Goal: Information Seeking & Learning: Learn about a topic

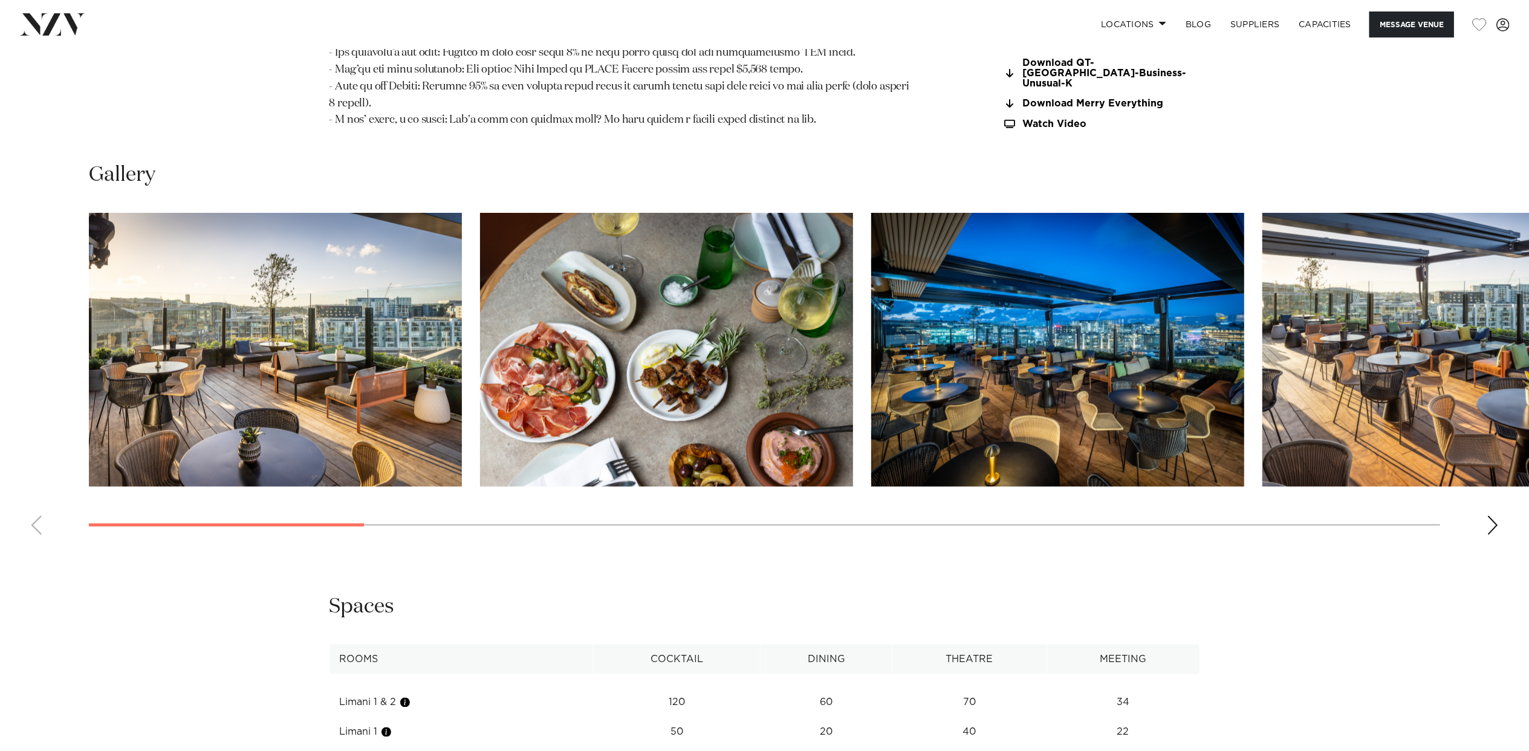
scroll to position [1612, 0]
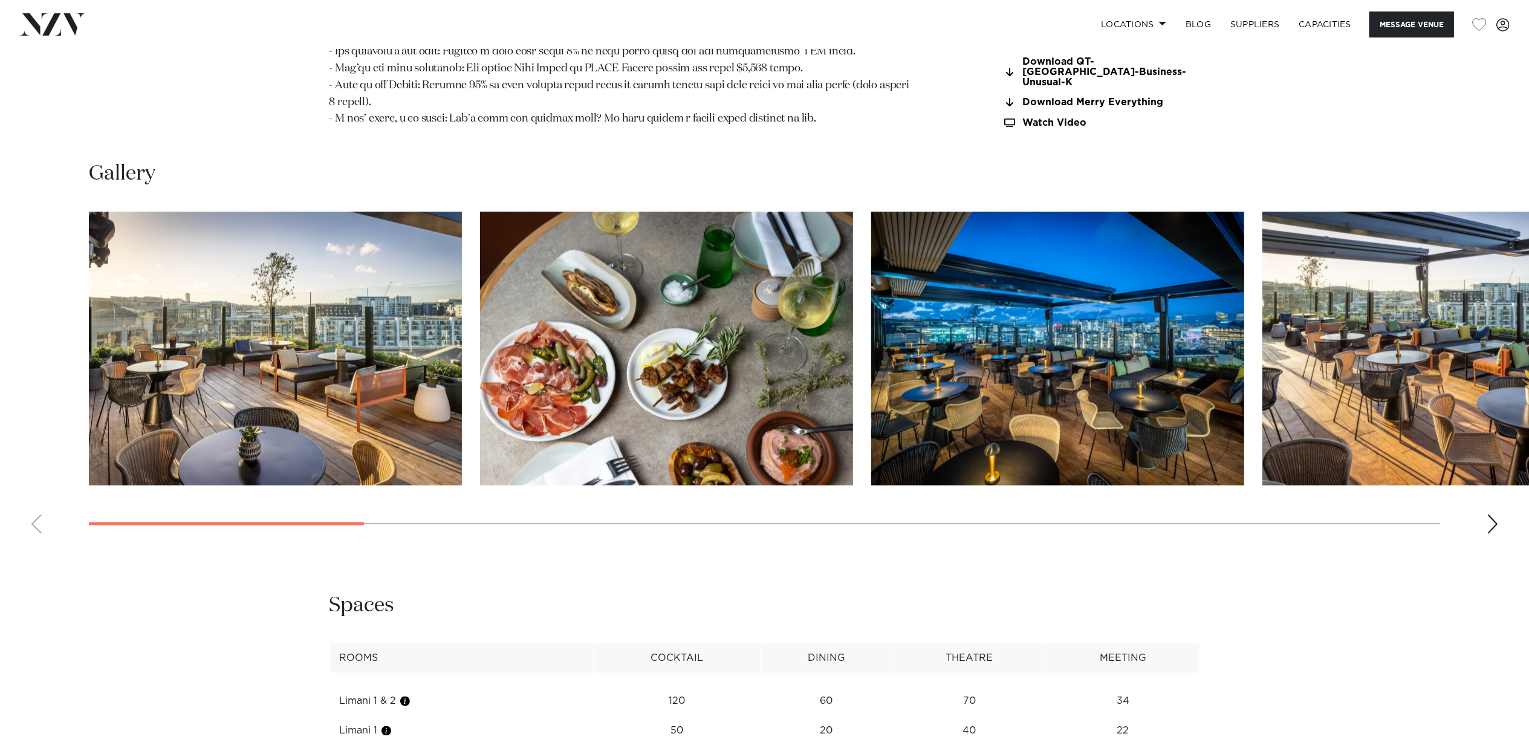
click at [1494, 514] on div "Next slide" at bounding box center [1493, 523] width 12 height 19
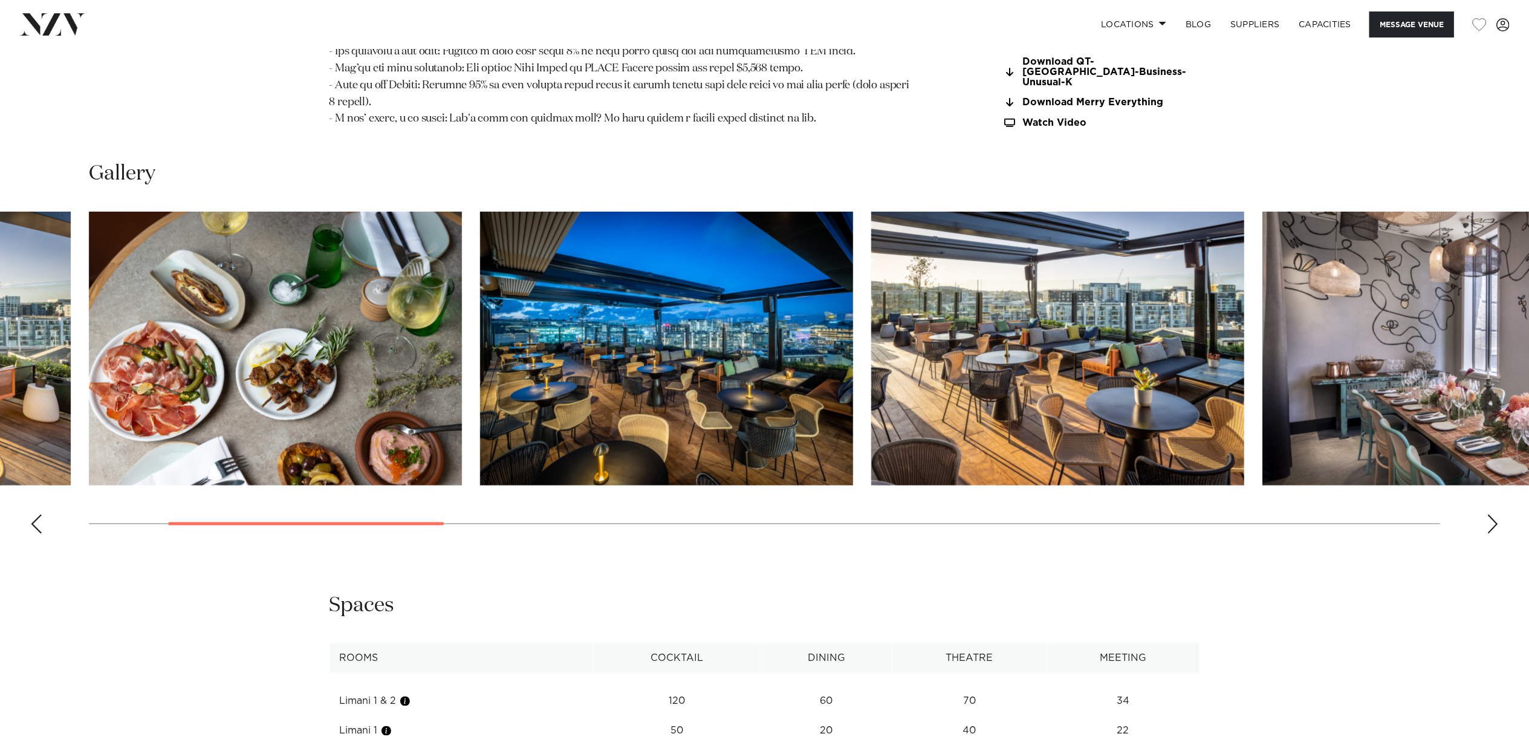
click at [1494, 514] on div "Next slide" at bounding box center [1493, 523] width 12 height 19
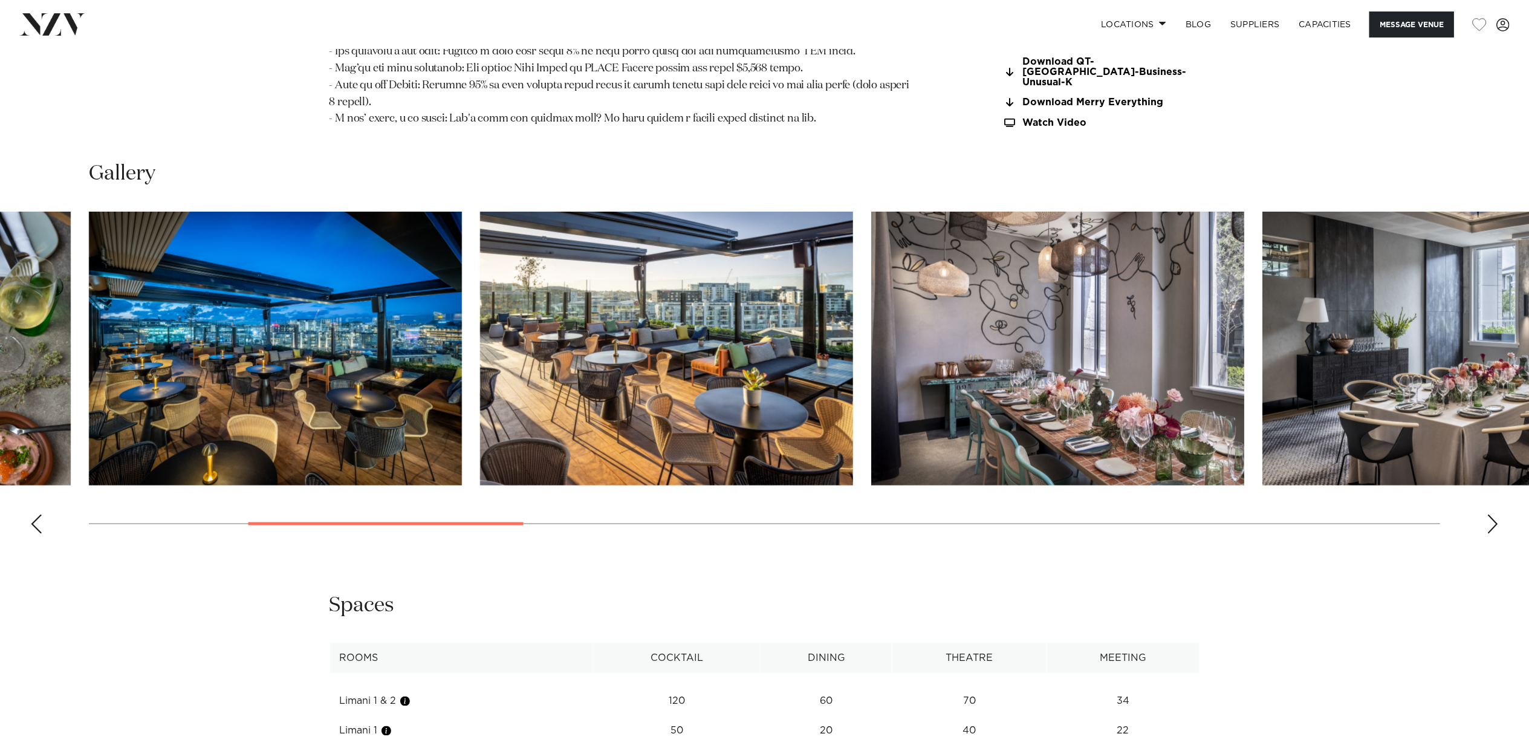
click at [1494, 514] on div "Next slide" at bounding box center [1493, 523] width 12 height 19
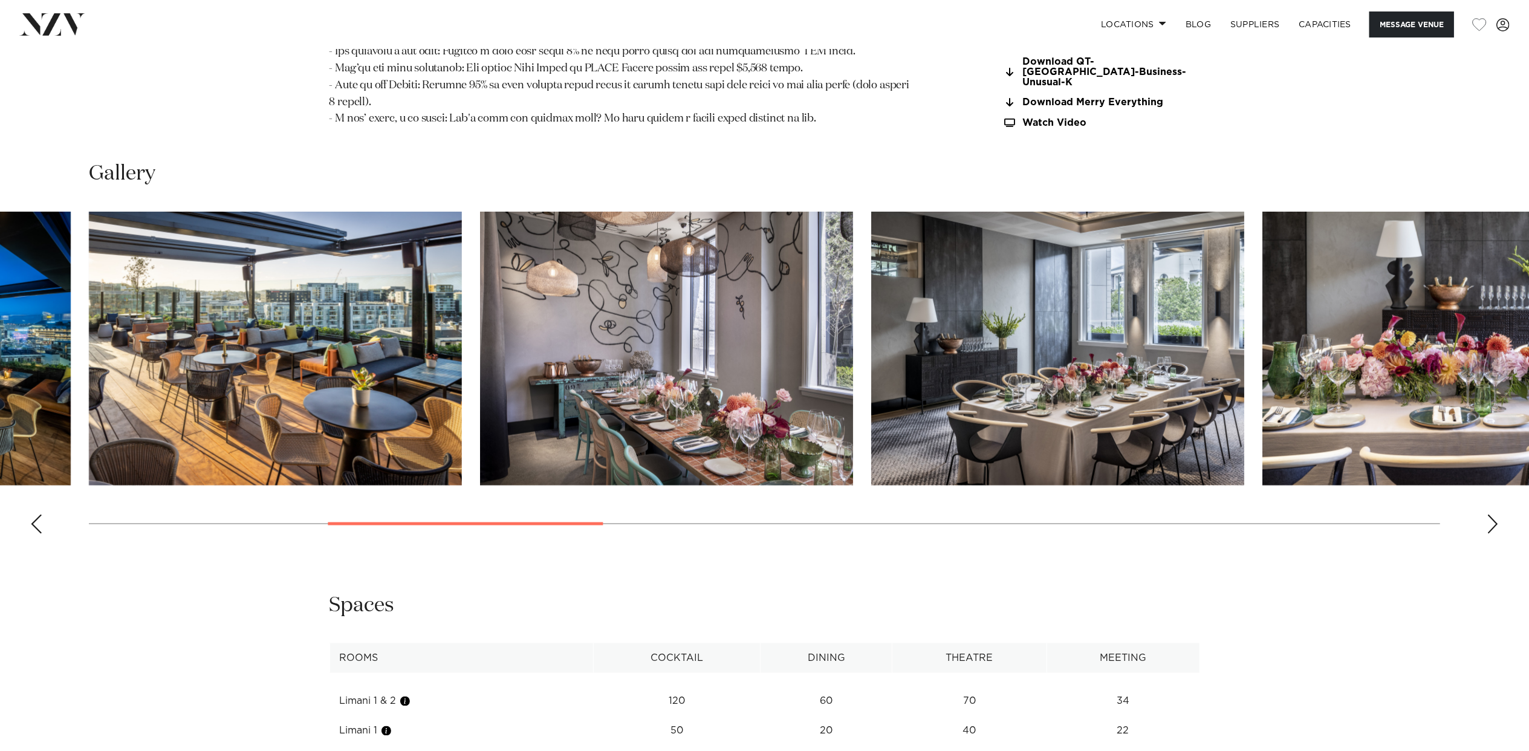
click at [1494, 514] on div "Next slide" at bounding box center [1493, 523] width 12 height 19
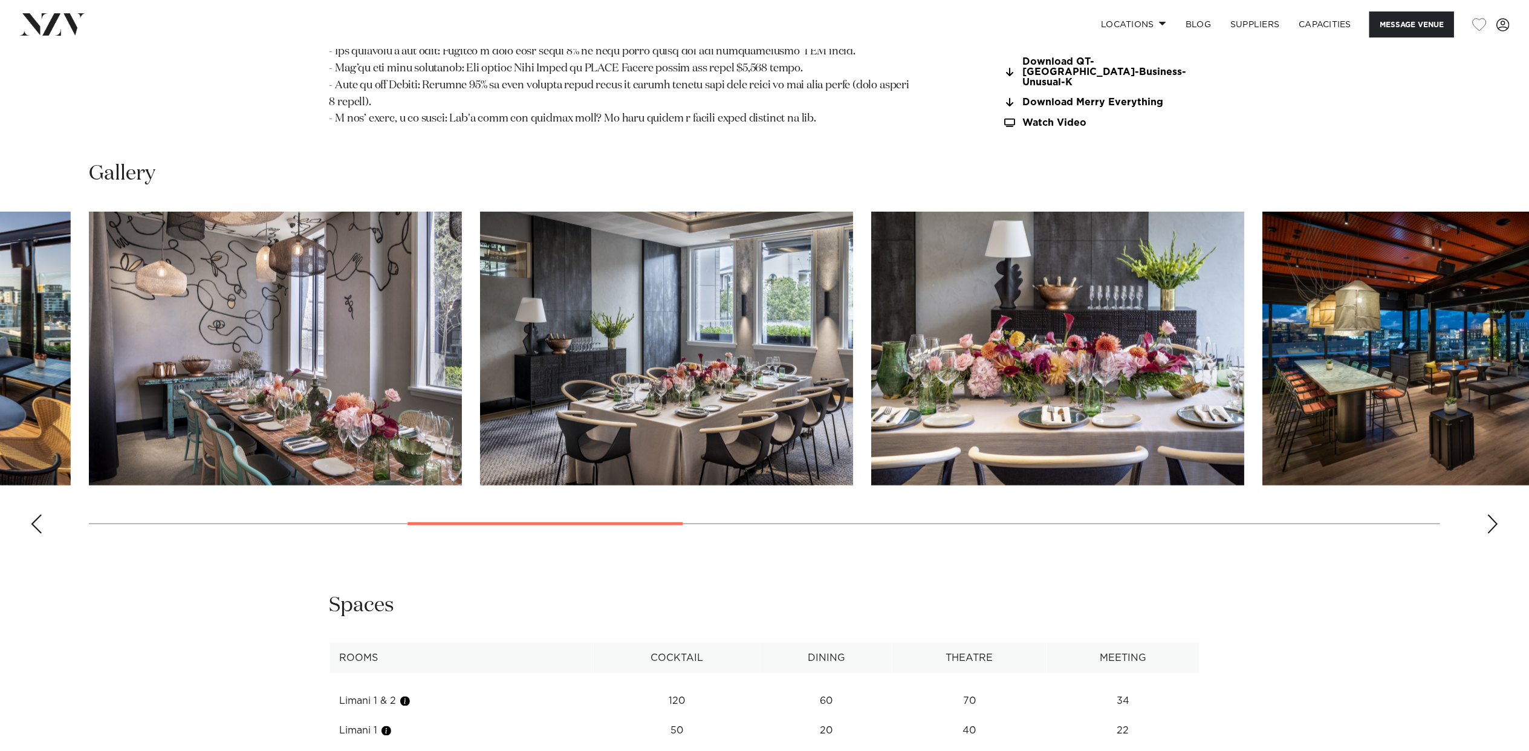
click at [1494, 514] on div "Next slide" at bounding box center [1493, 523] width 12 height 19
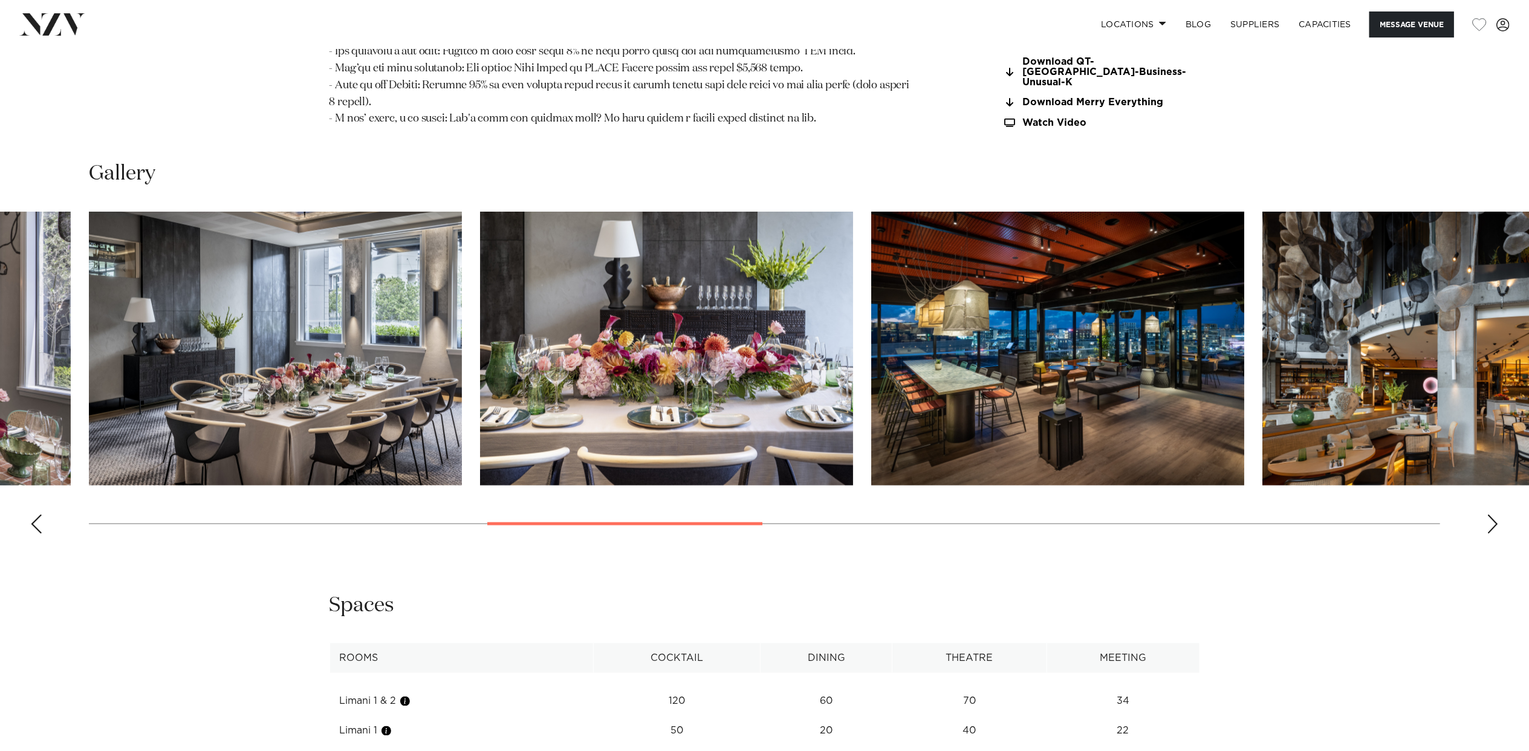
click at [1494, 514] on div "Next slide" at bounding box center [1493, 523] width 12 height 19
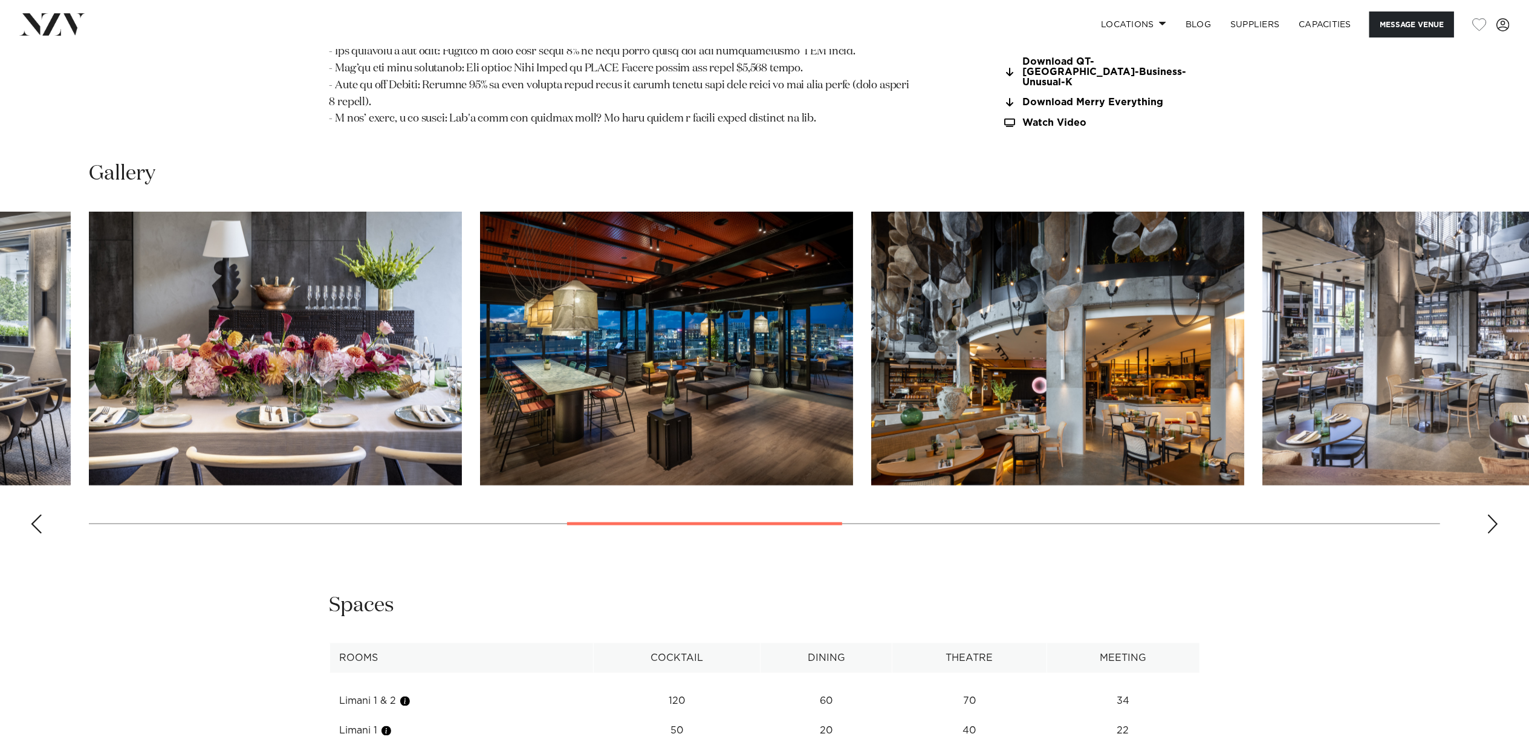
click at [1494, 514] on div "Next slide" at bounding box center [1493, 523] width 12 height 19
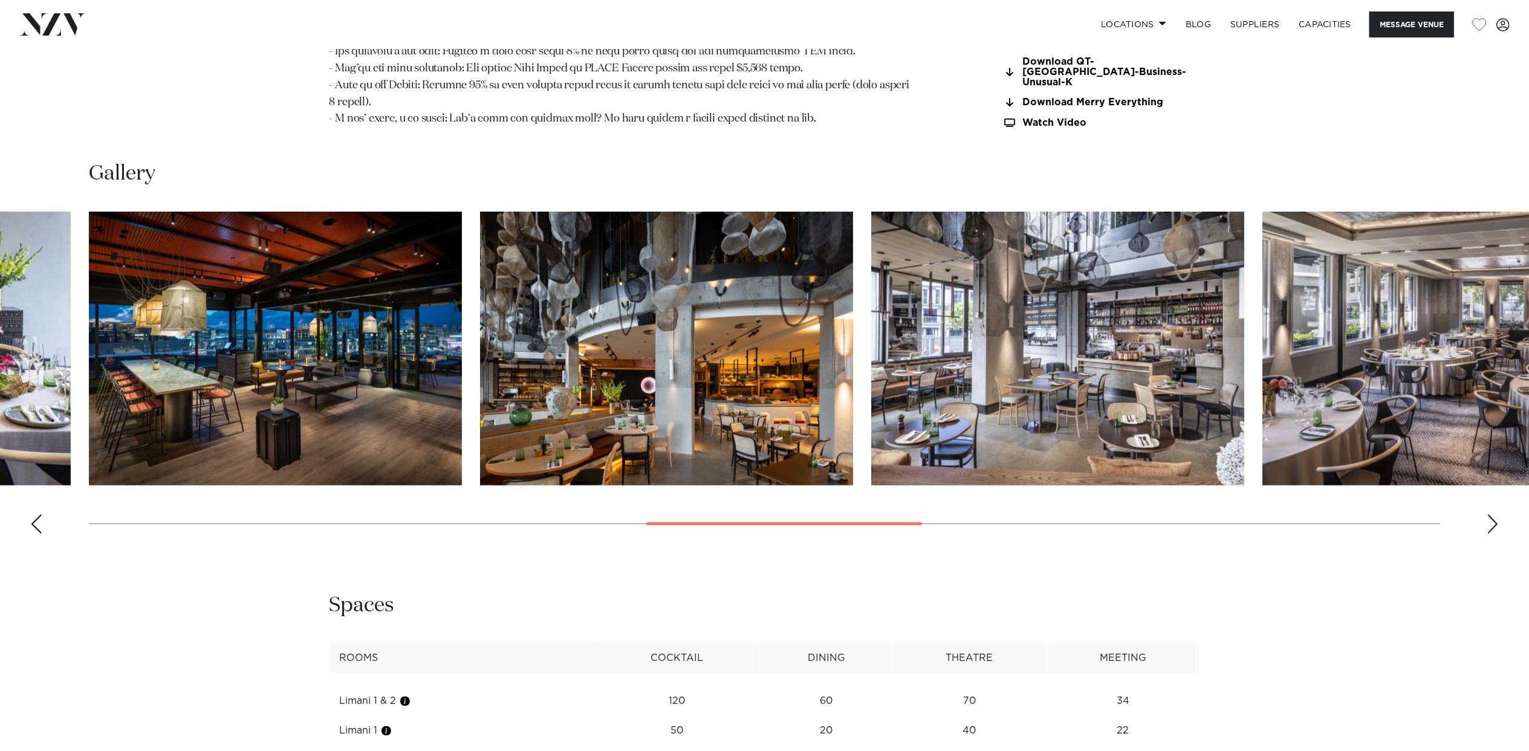
click at [1494, 514] on div "Next slide" at bounding box center [1493, 523] width 12 height 19
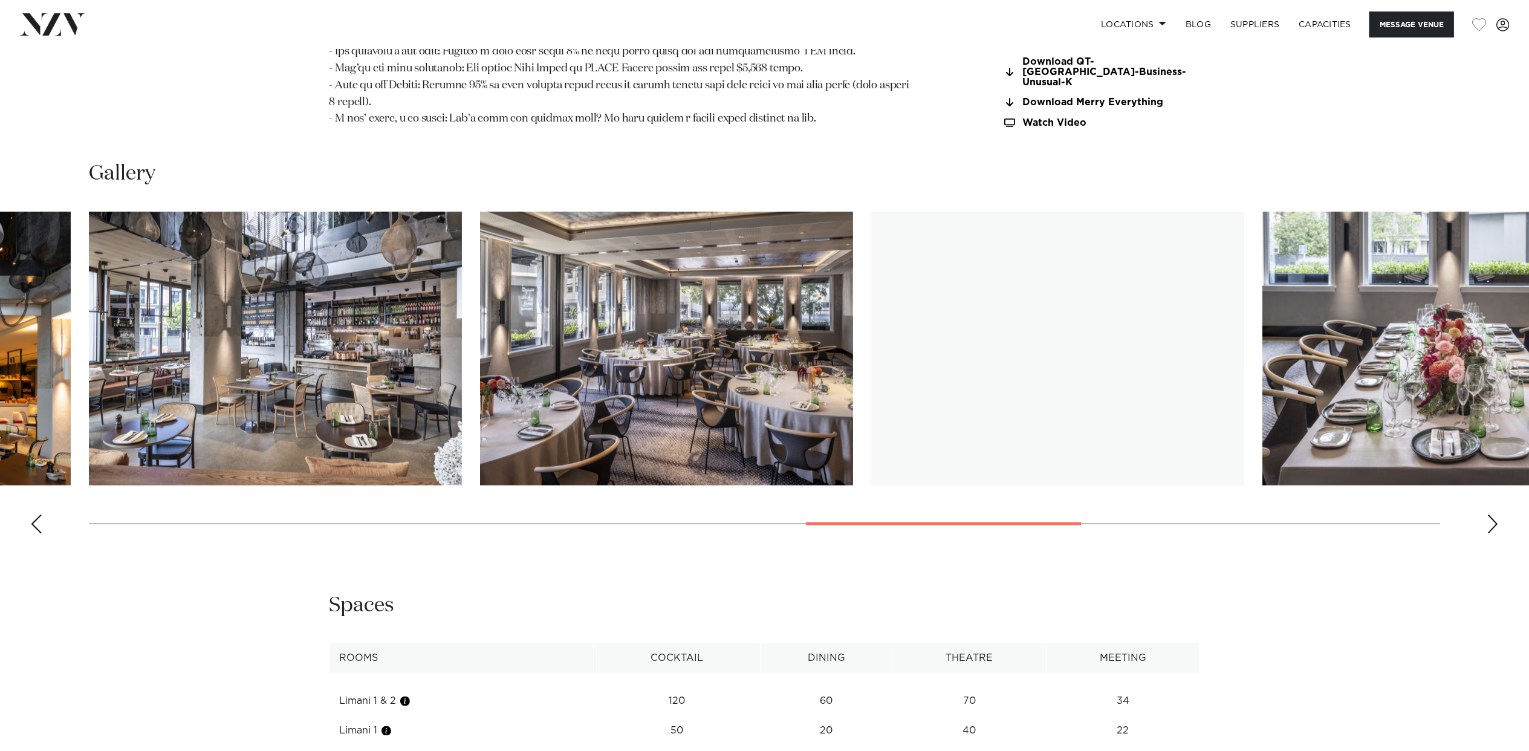
click at [1494, 514] on div "Next slide" at bounding box center [1493, 523] width 12 height 19
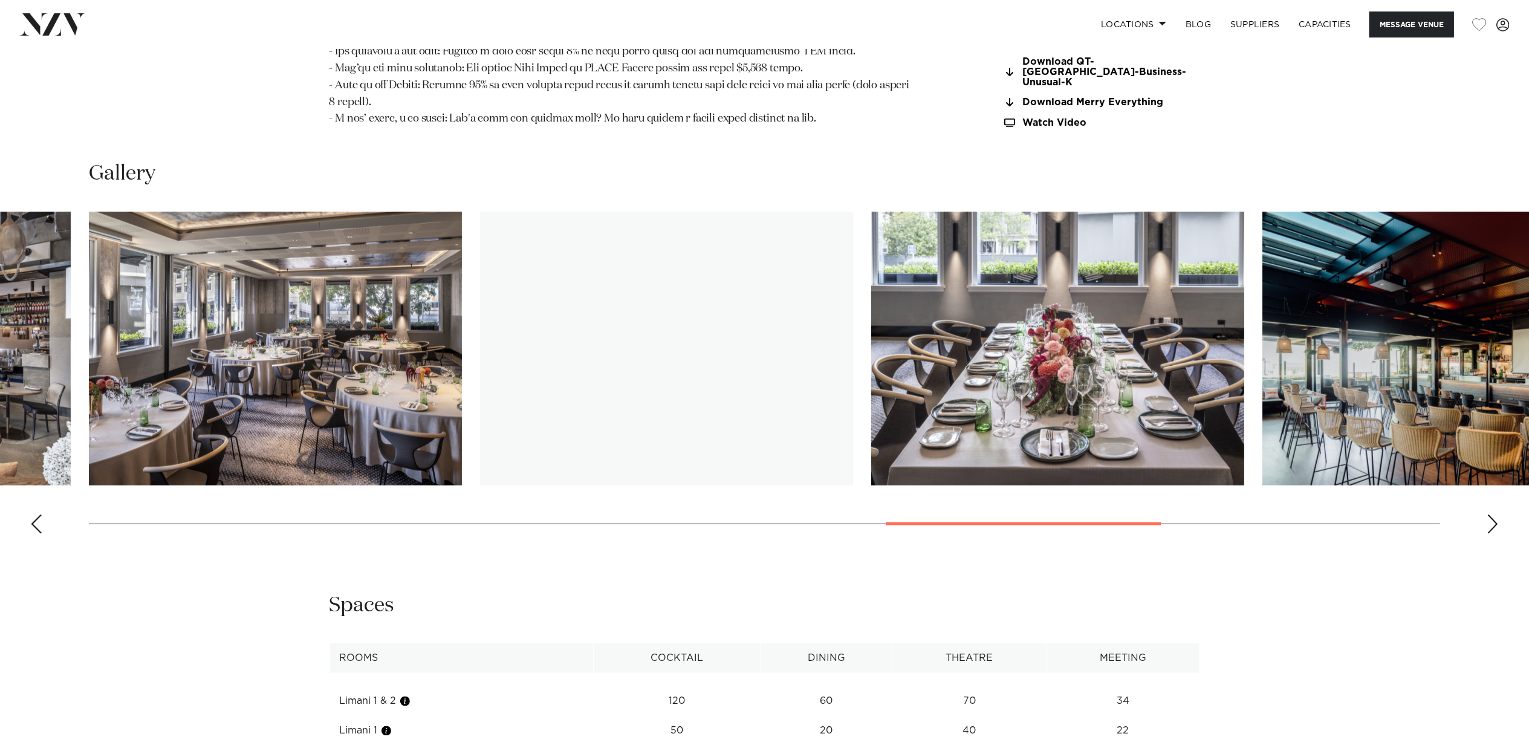
click at [1494, 514] on div "Next slide" at bounding box center [1493, 523] width 12 height 19
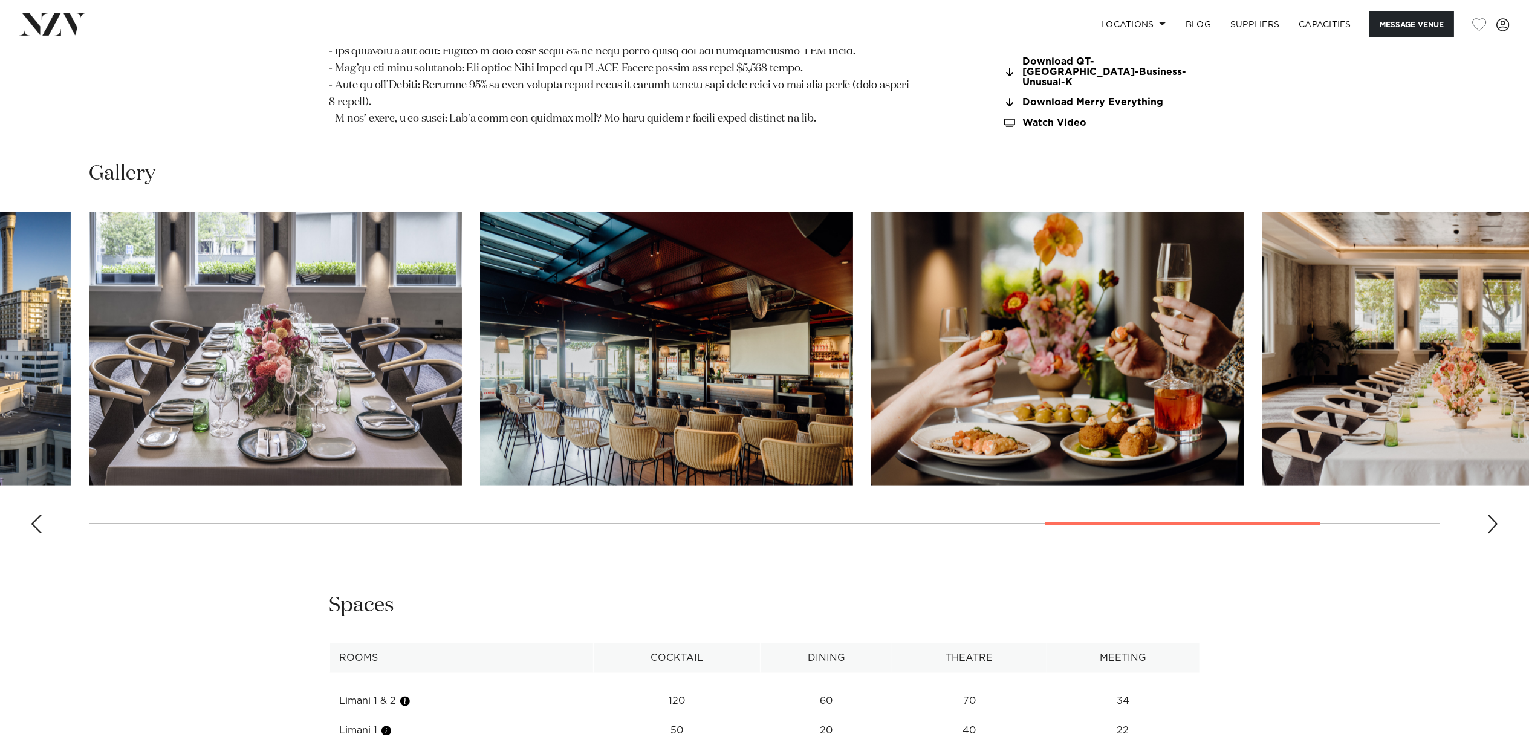
click at [1494, 514] on div "Next slide" at bounding box center [1493, 523] width 12 height 19
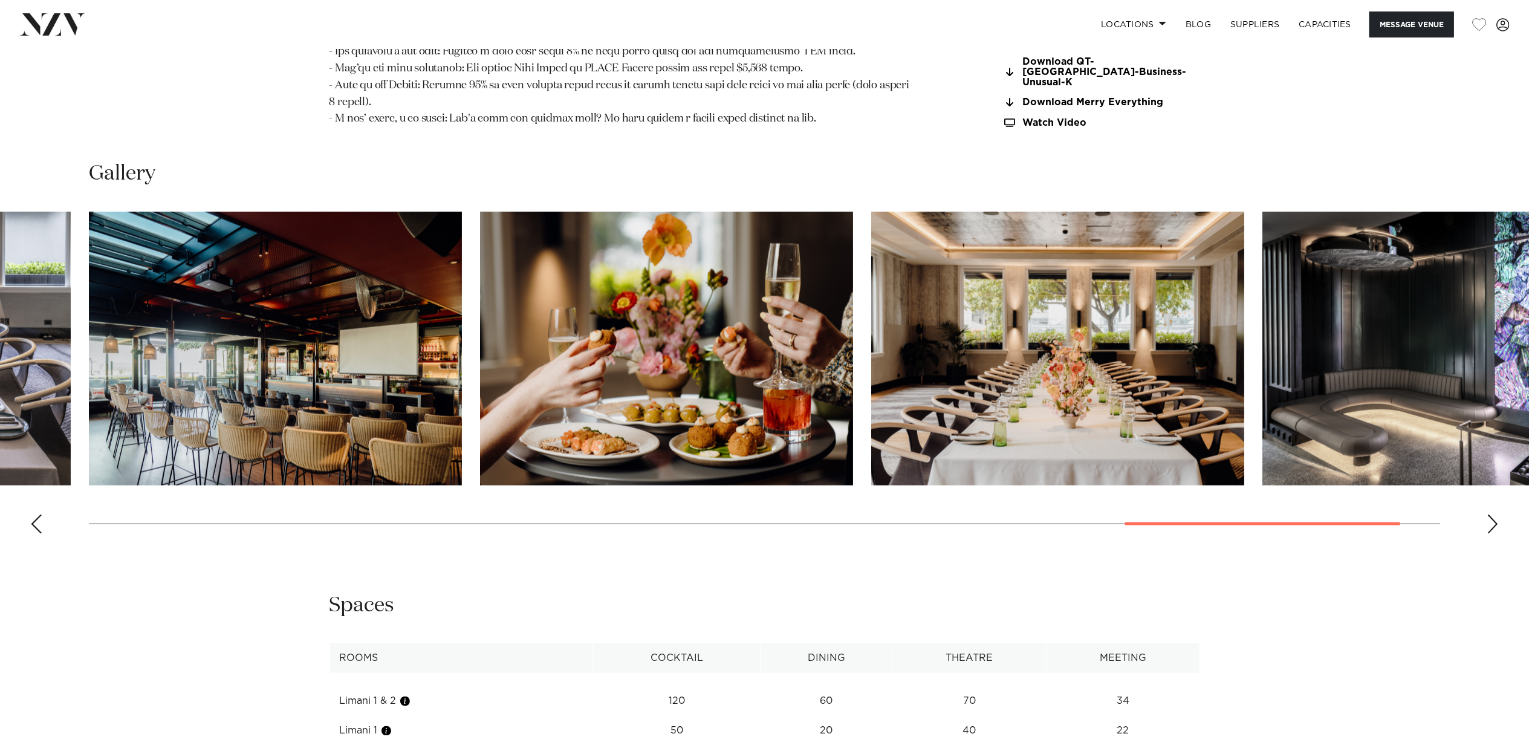
click at [1494, 514] on div "Next slide" at bounding box center [1493, 523] width 12 height 19
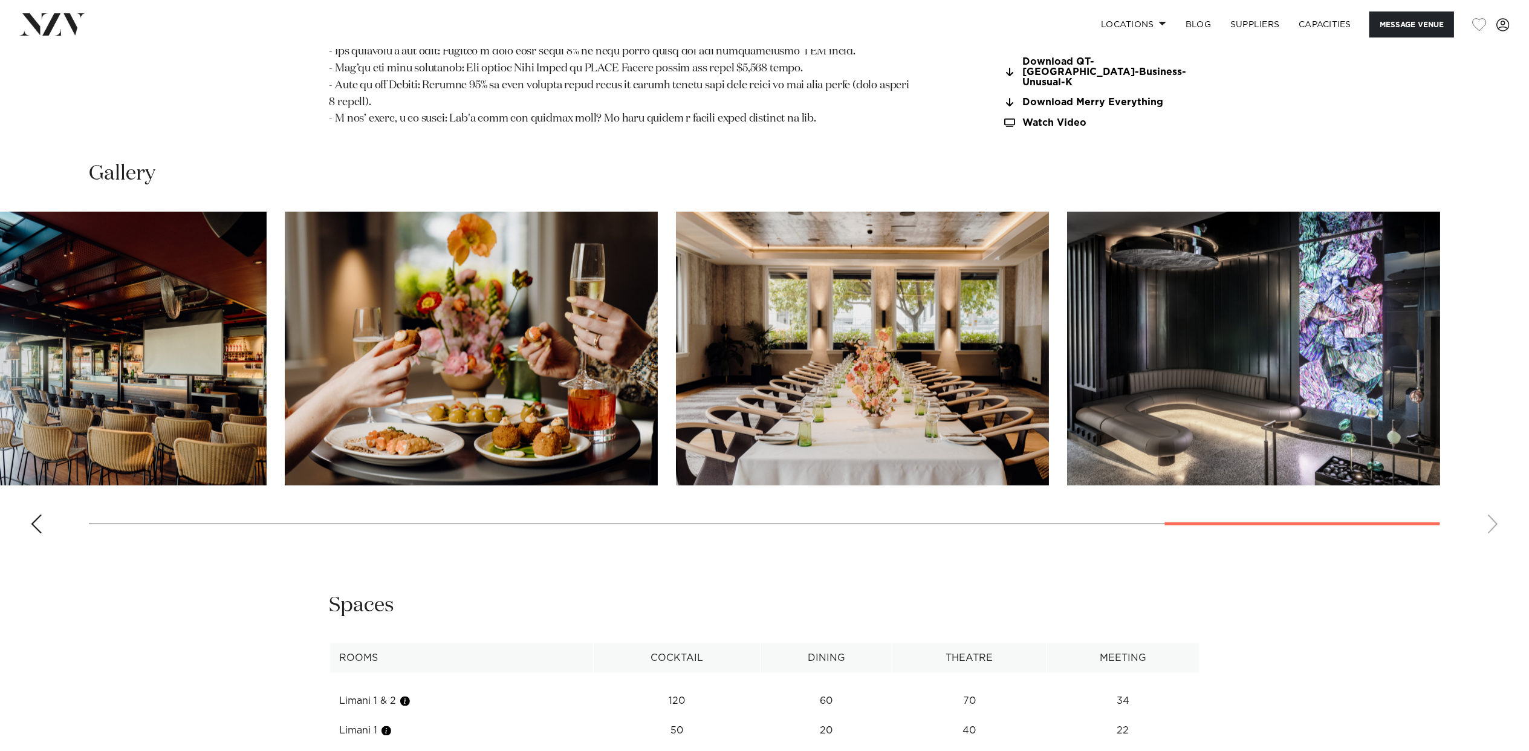
click at [1494, 503] on swiper-container at bounding box center [764, 378] width 1529 height 332
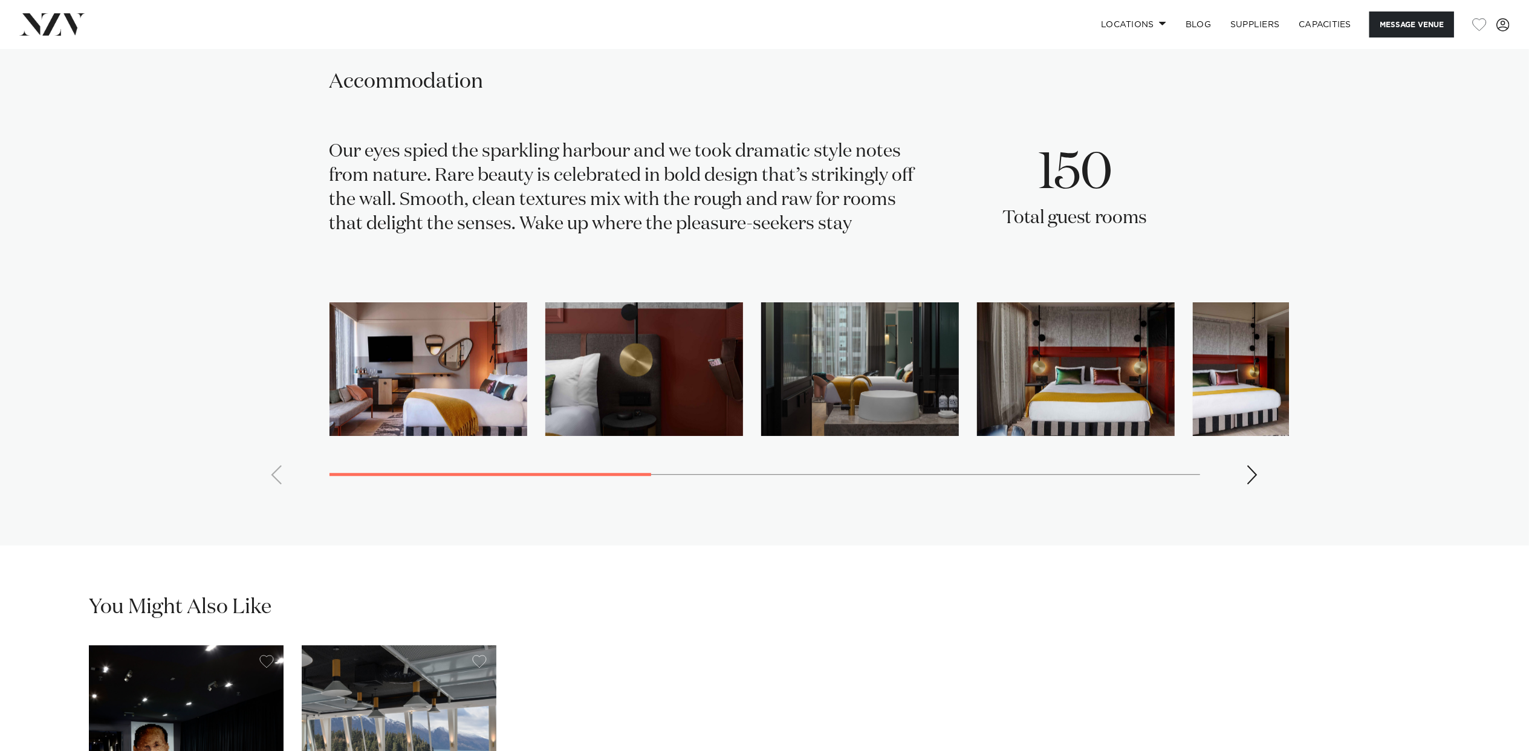
scroll to position [2982, 0]
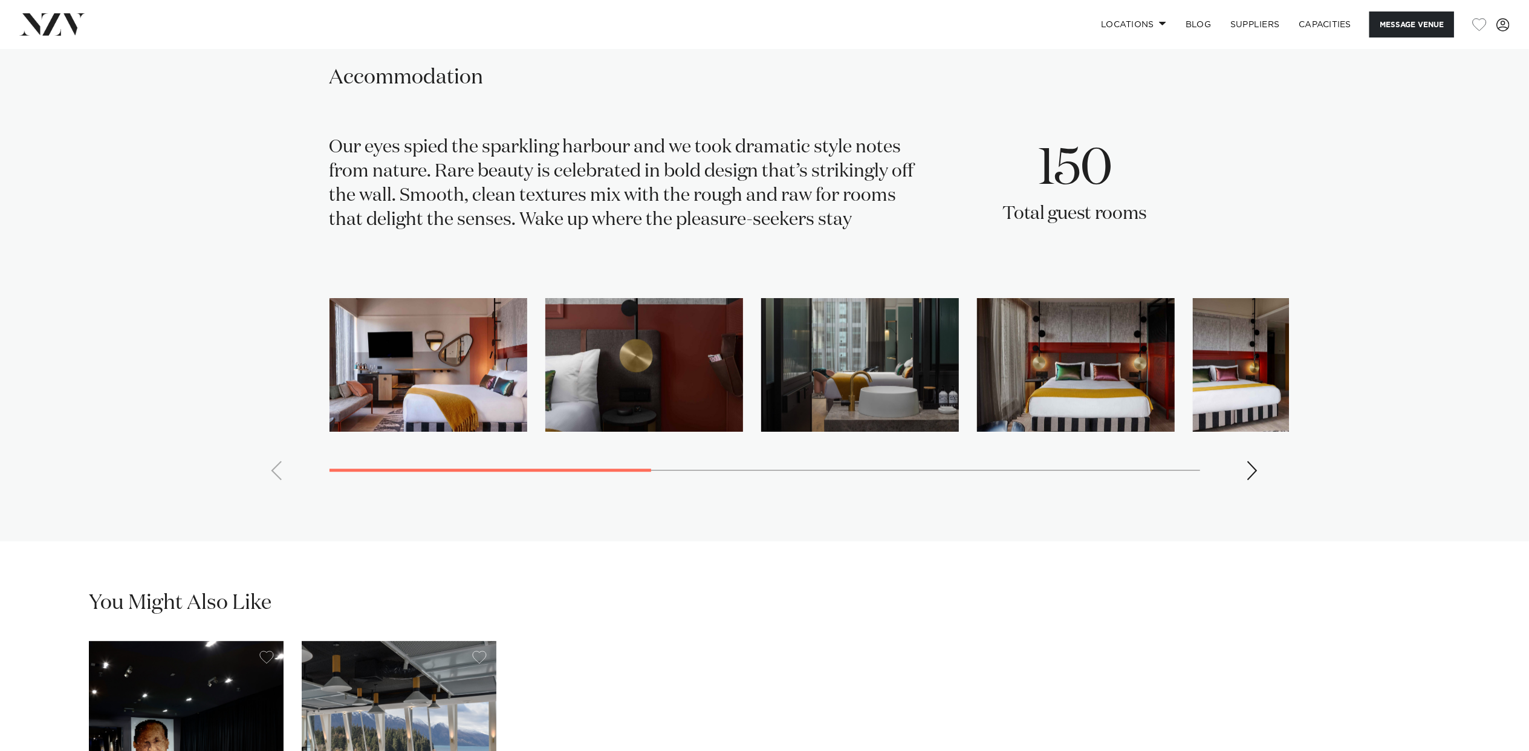
click at [421, 354] on img "1 / 11" at bounding box center [428, 365] width 198 height 134
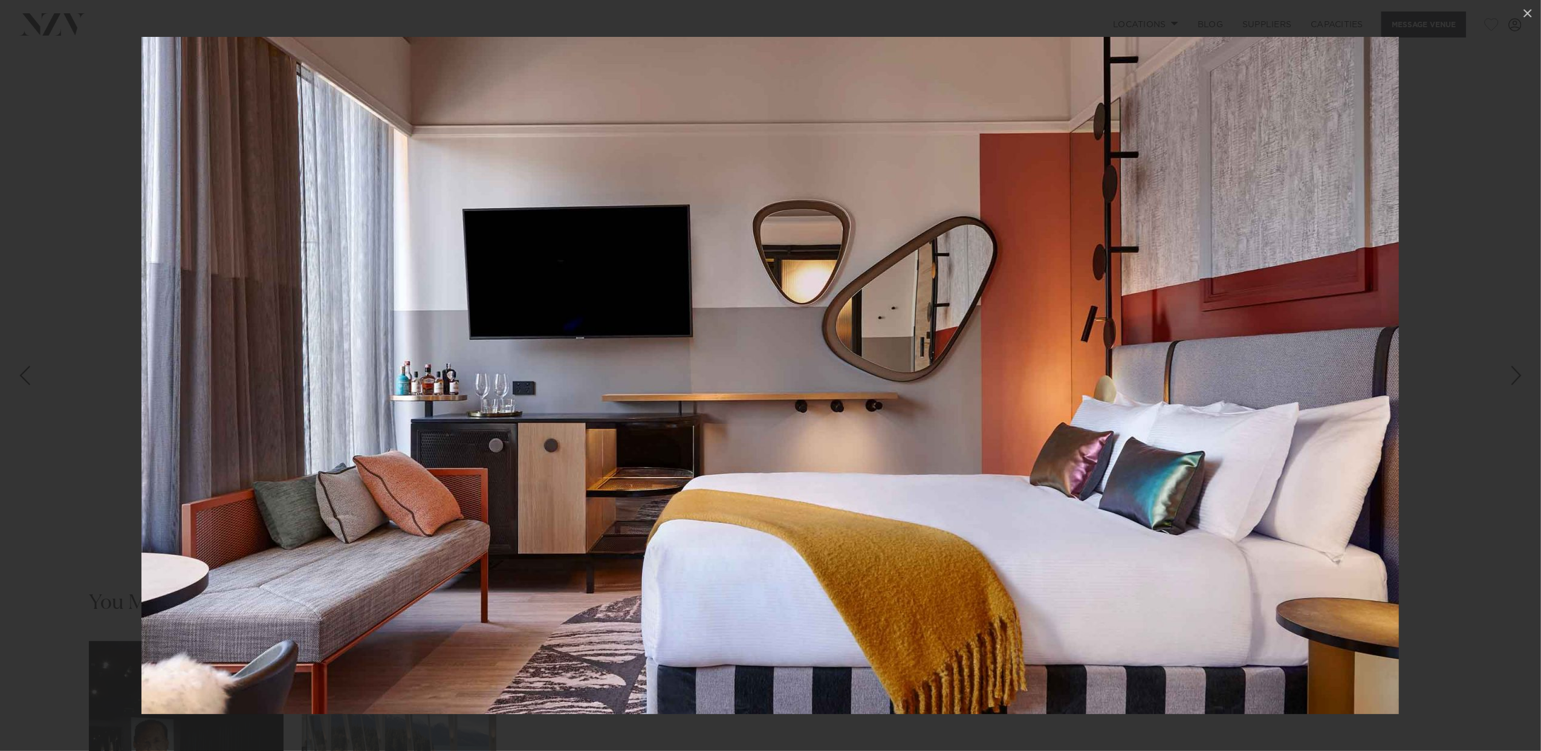
click at [1459, 427] on div at bounding box center [770, 375] width 1541 height 751
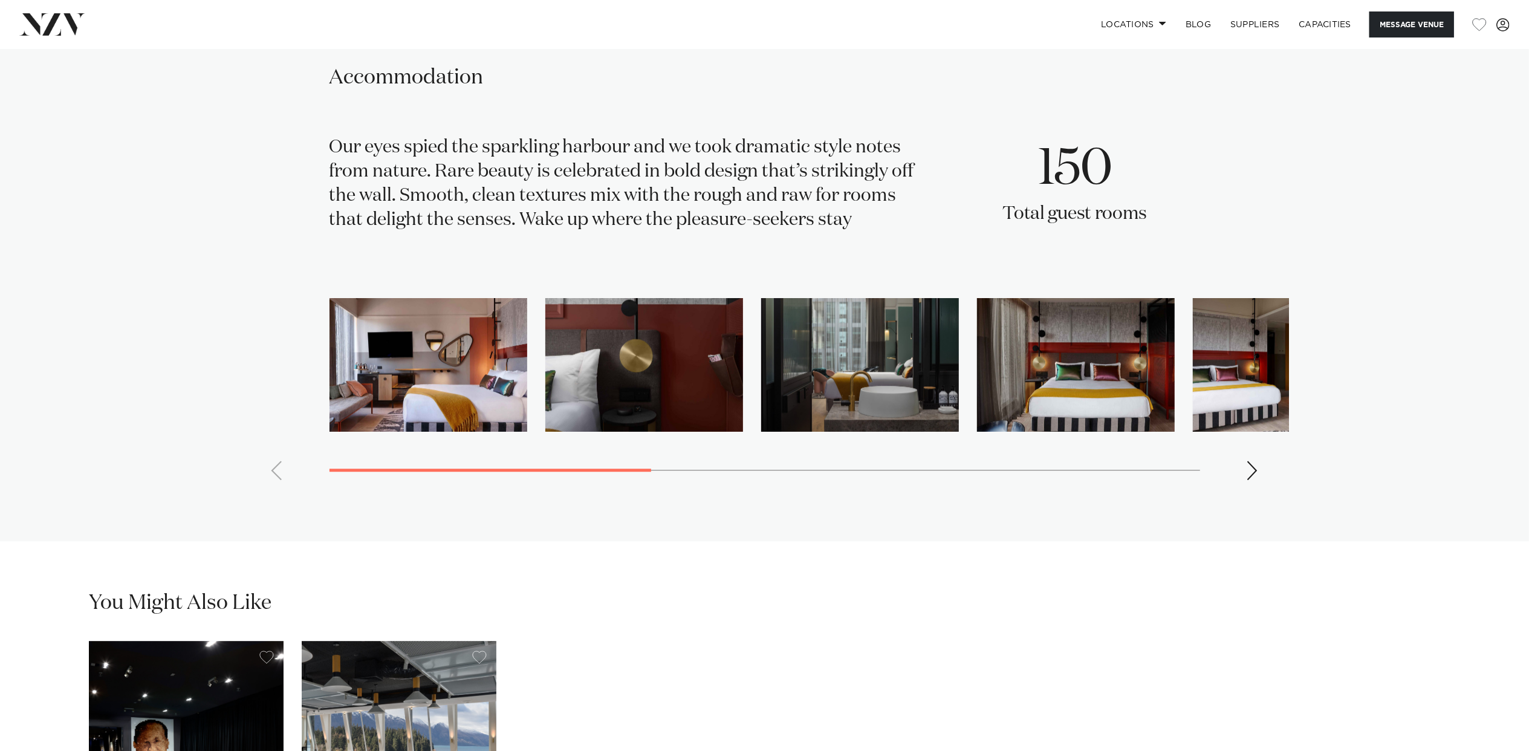
click at [399, 342] on img "1 / 11" at bounding box center [428, 365] width 198 height 134
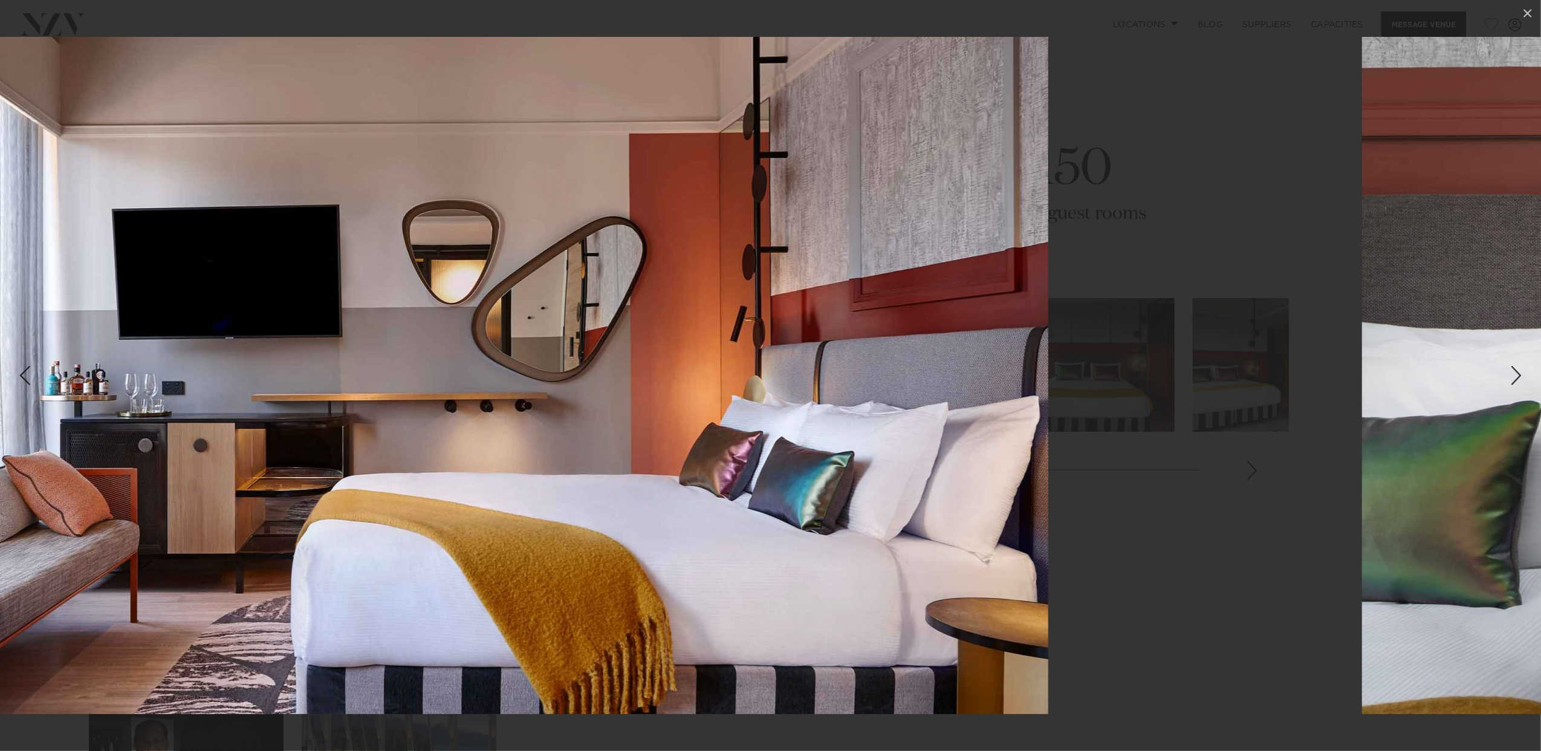
drag, startPoint x: 1280, startPoint y: 392, endPoint x: 869, endPoint y: 400, distance: 411.2
click at [869, 400] on img at bounding box center [419, 375] width 1257 height 677
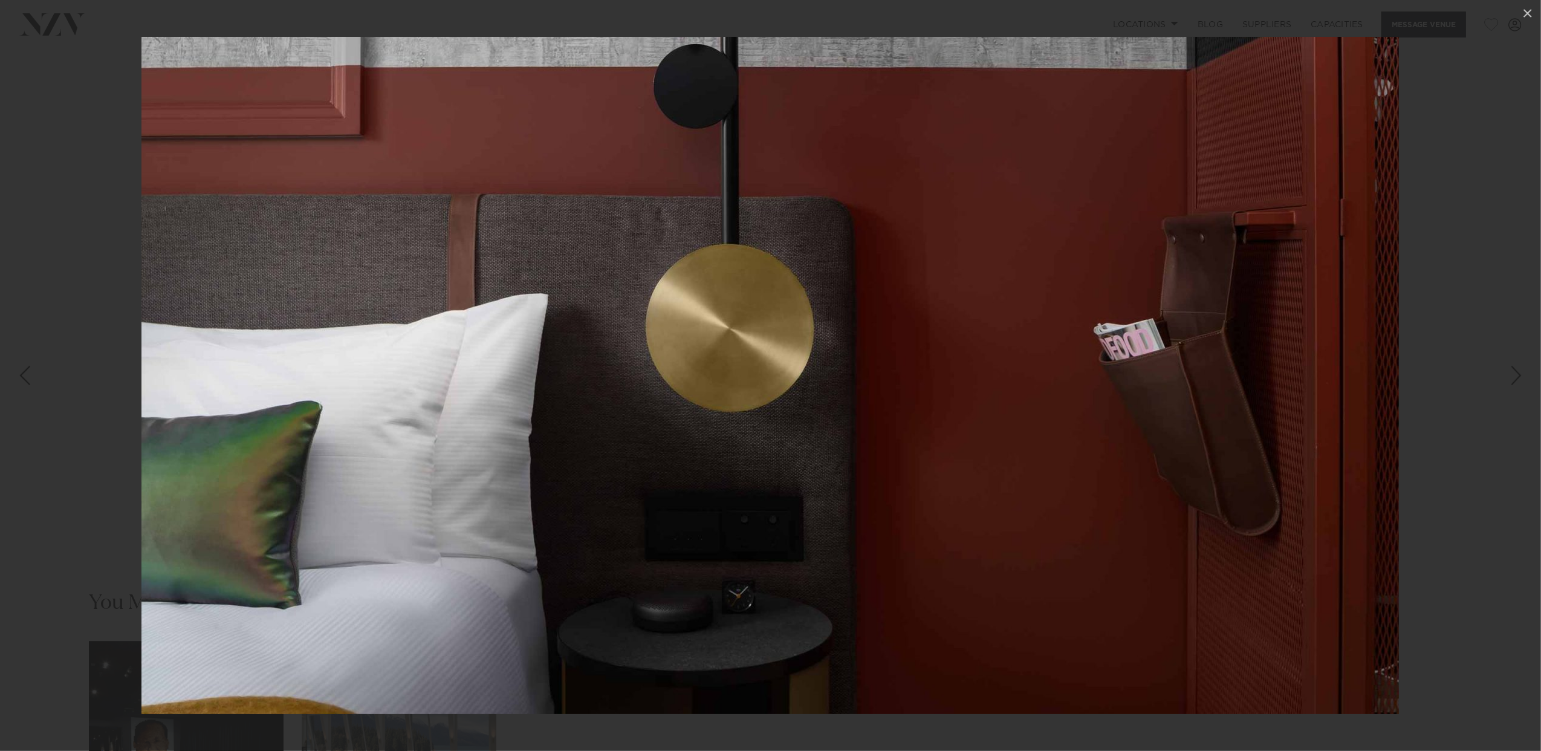
drag, startPoint x: 1127, startPoint y: 384, endPoint x: 926, endPoint y: 397, distance: 201.1
click at [929, 397] on img at bounding box center [769, 375] width 1257 height 677
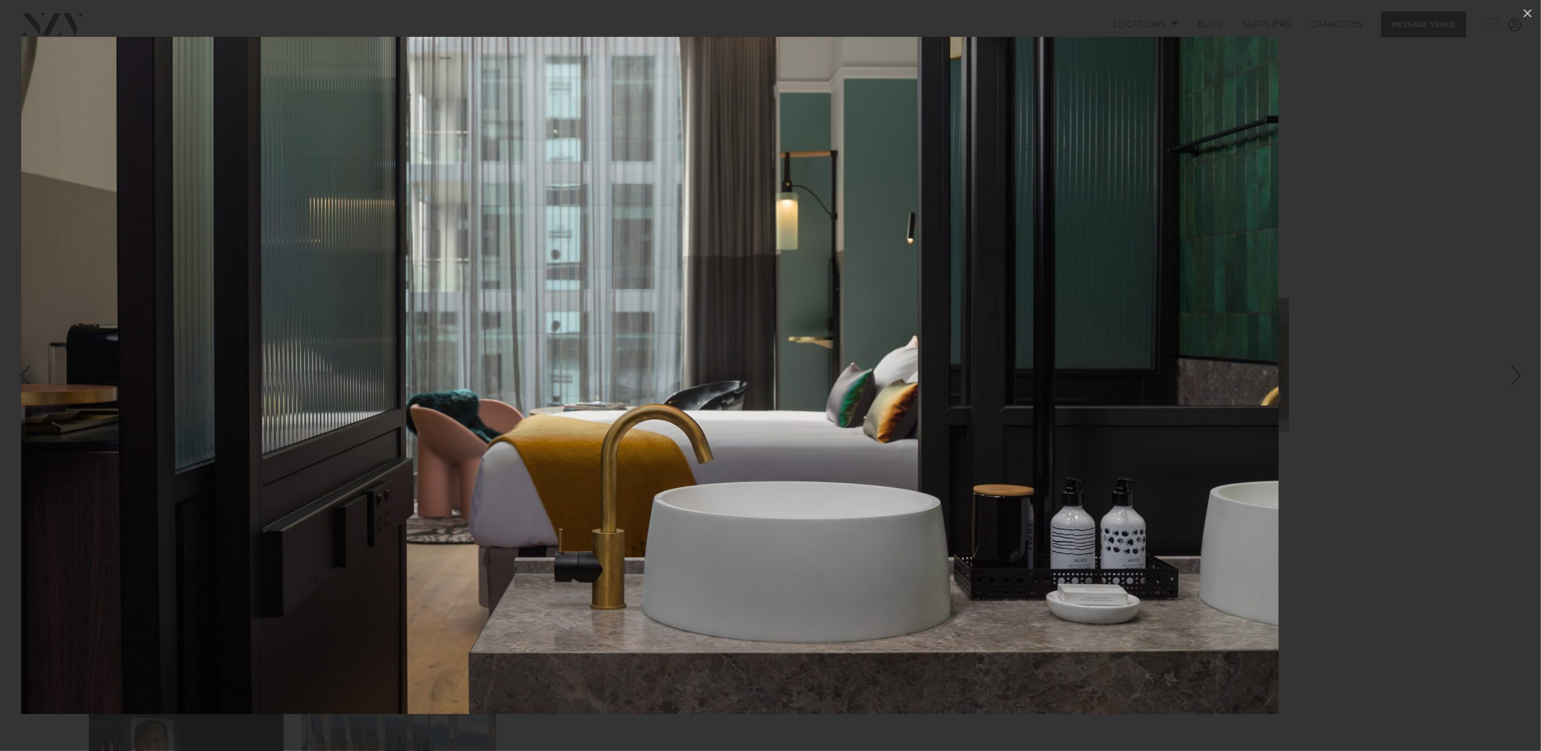
drag, startPoint x: 1160, startPoint y: 387, endPoint x: 937, endPoint y: 391, distance: 222.5
click at [941, 390] on img at bounding box center [649, 375] width 1257 height 677
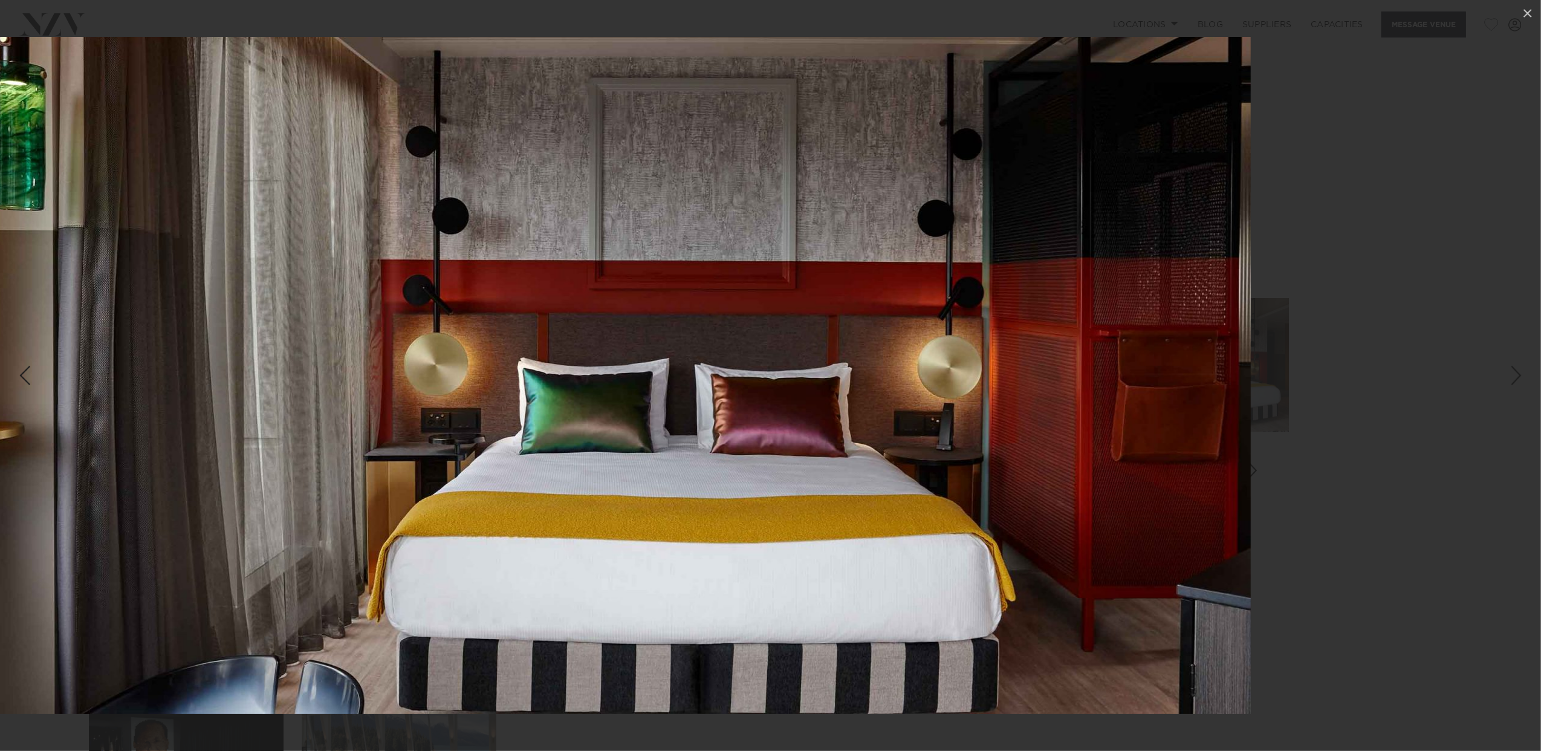
drag, startPoint x: 1094, startPoint y: 380, endPoint x: 851, endPoint y: 388, distance: 243.1
click at [851, 388] on img at bounding box center [621, 375] width 1257 height 677
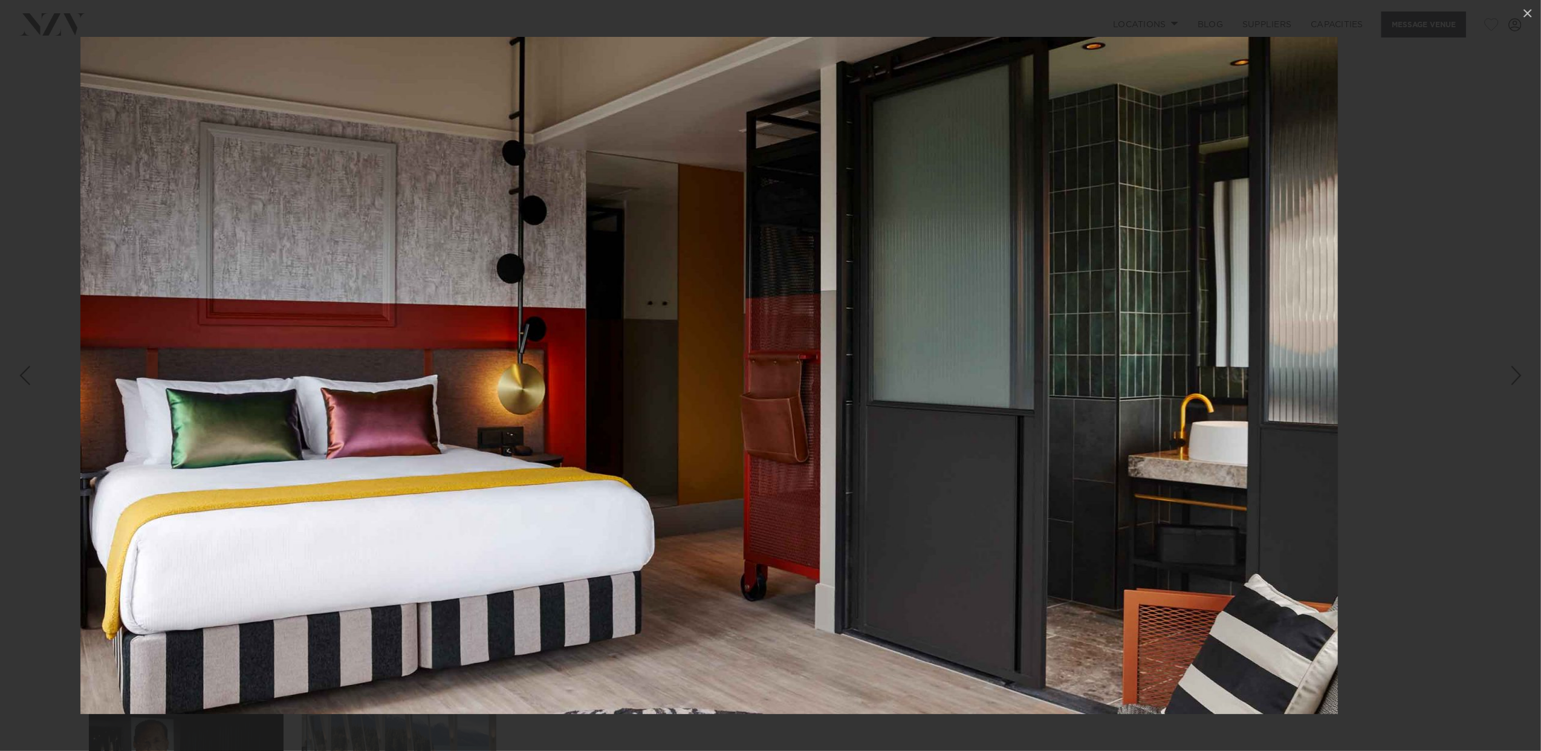
drag, startPoint x: 1045, startPoint y: 380, endPoint x: 829, endPoint y: 382, distance: 215.2
click at [837, 382] on img at bounding box center [708, 375] width 1257 height 677
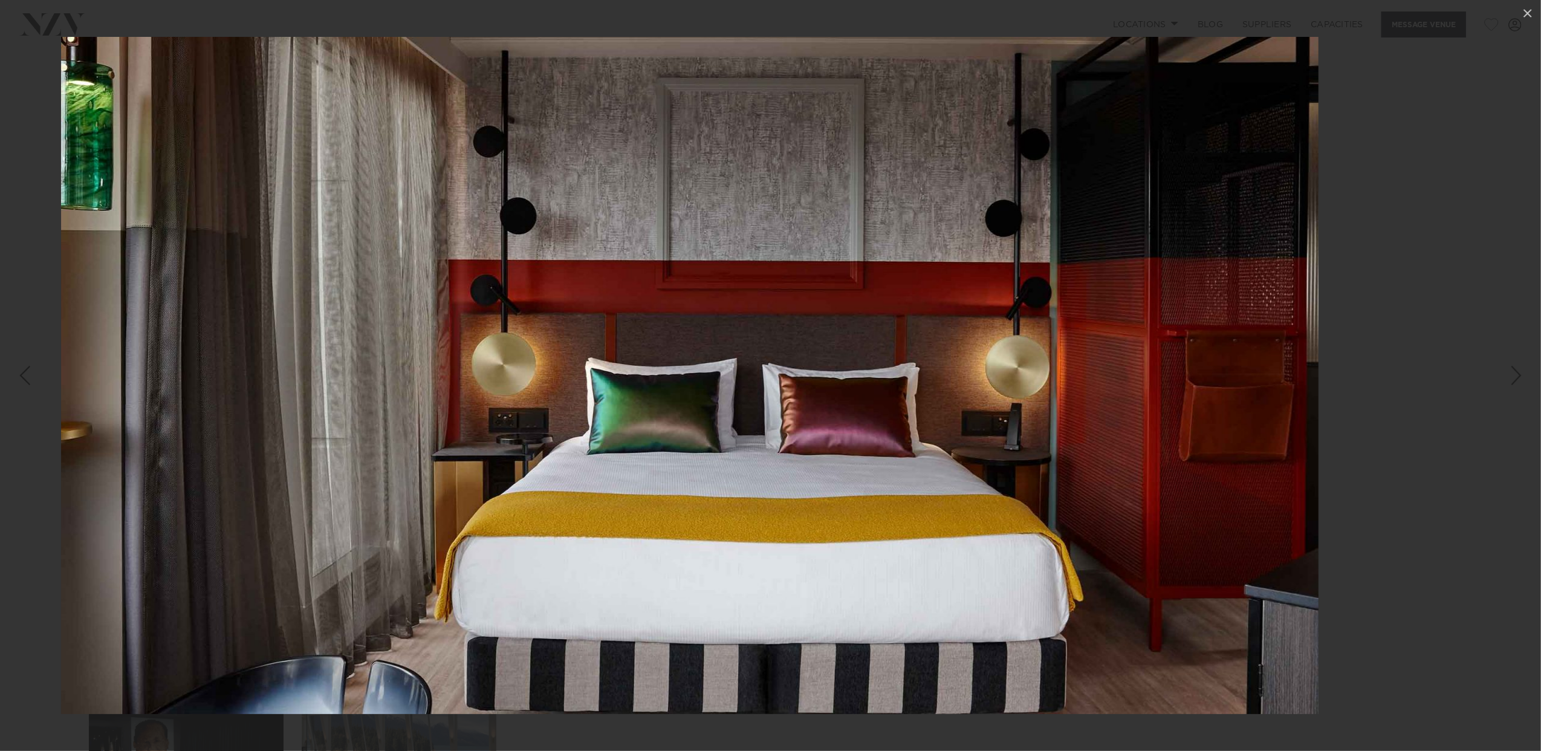
drag, startPoint x: 1068, startPoint y: 371, endPoint x: 850, endPoint y: 377, distance: 217.7
click at [852, 377] on img at bounding box center [689, 375] width 1257 height 677
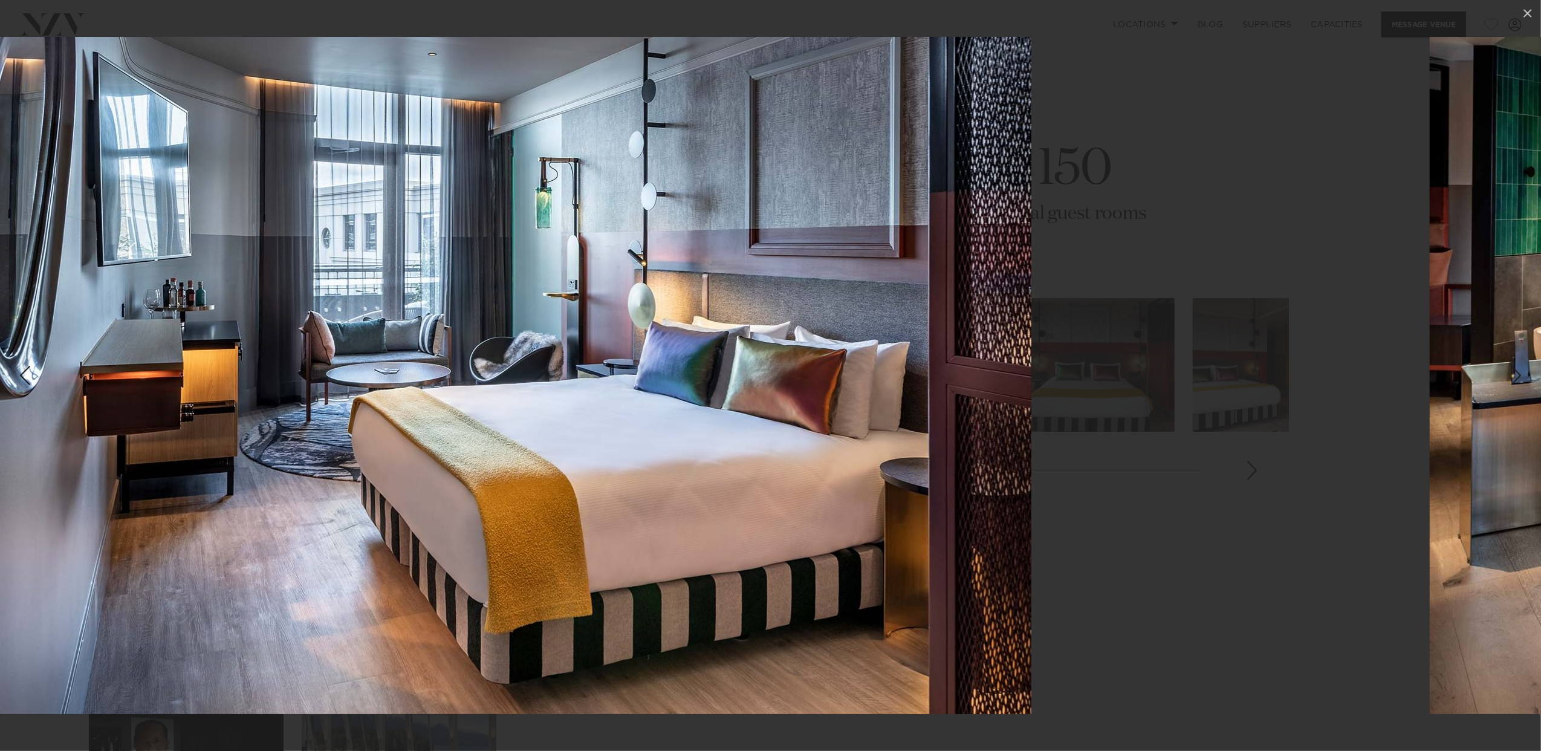
drag, startPoint x: 1098, startPoint y: 374, endPoint x: 797, endPoint y: 378, distance: 301.7
click at [797, 378] on img at bounding box center [487, 375] width 1088 height 677
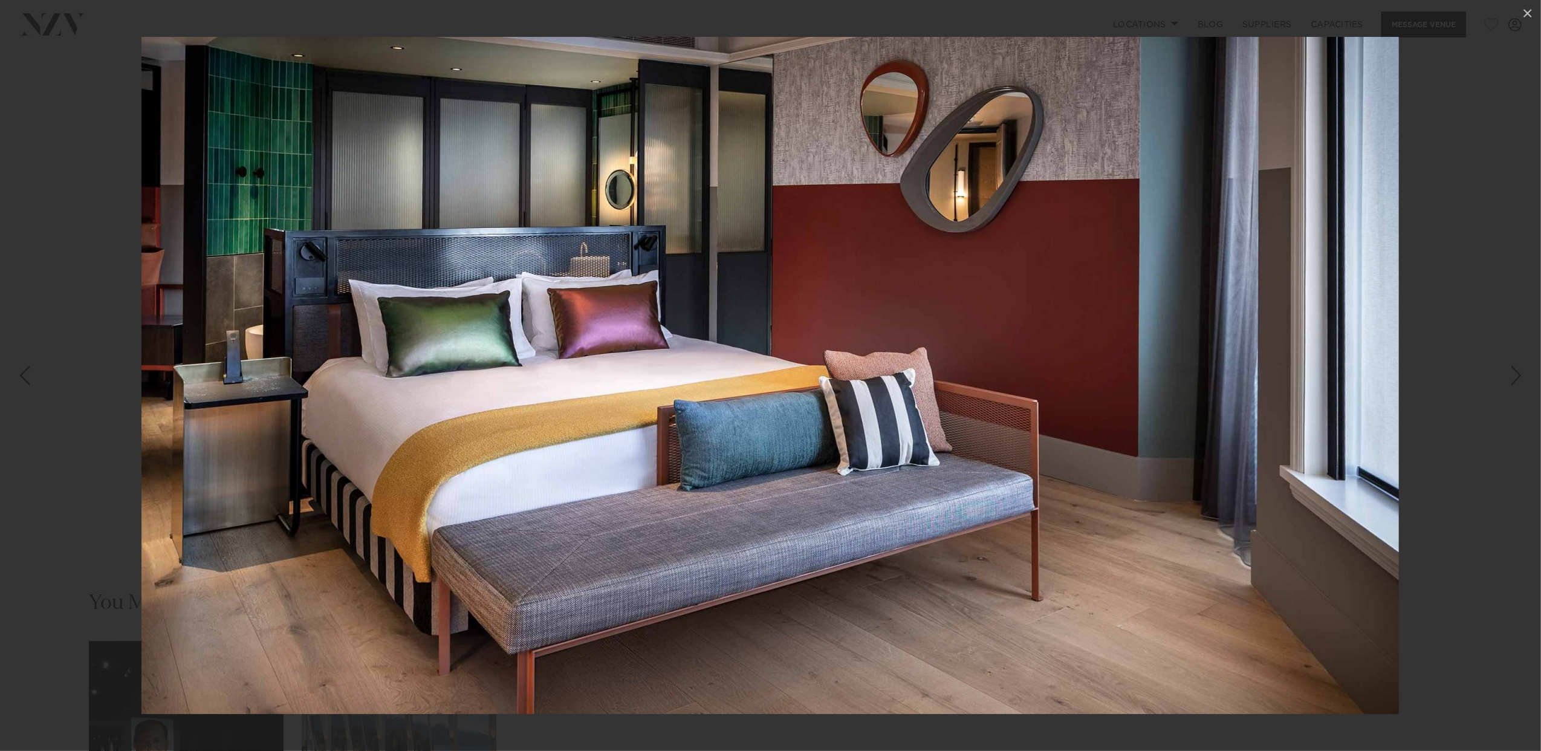
drag, startPoint x: 994, startPoint y: 376, endPoint x: 718, endPoint y: 380, distance: 275.7
click at [731, 380] on img at bounding box center [769, 375] width 1257 height 677
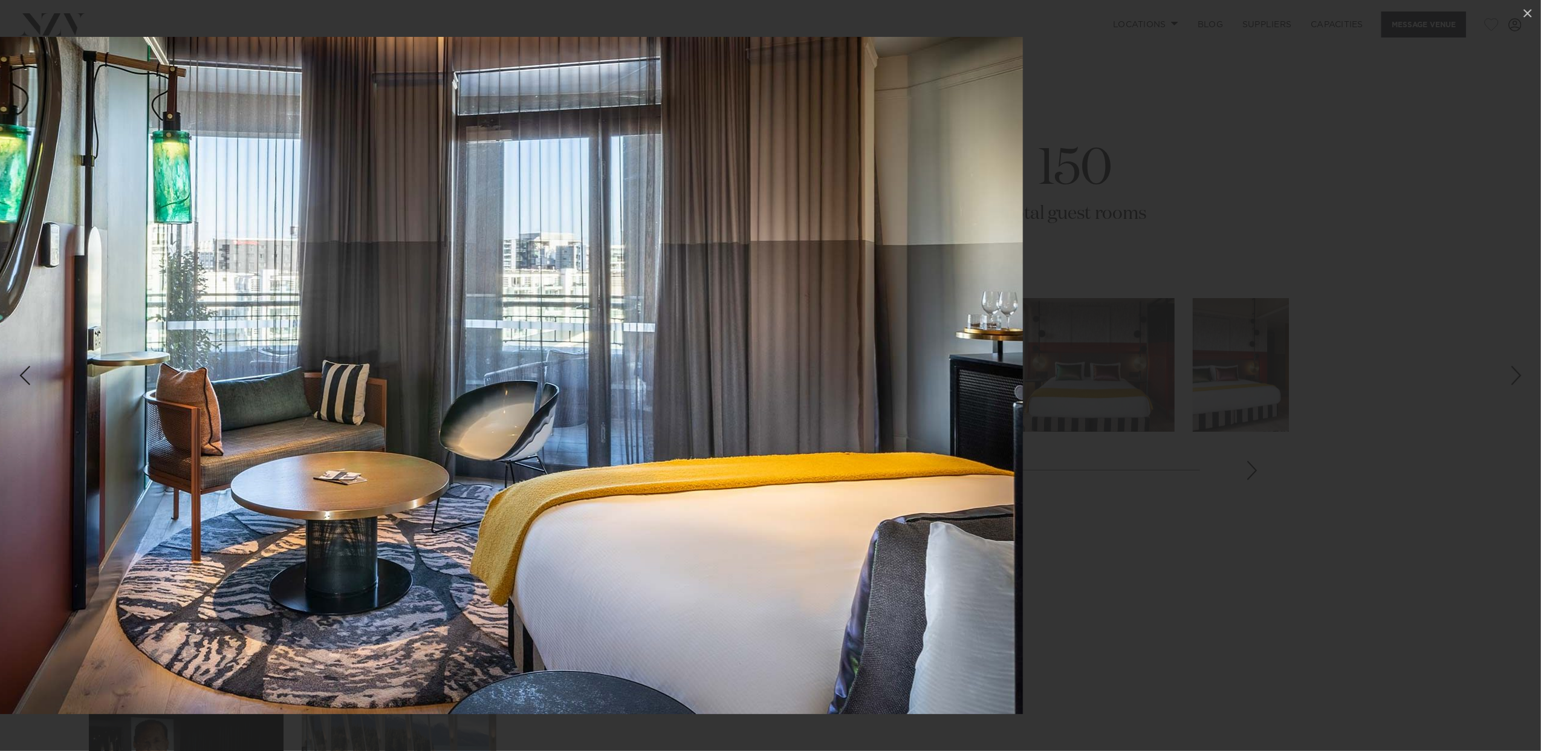
drag, startPoint x: 1019, startPoint y: 371, endPoint x: 655, endPoint y: 382, distance: 363.5
click at [655, 382] on img at bounding box center [479, 375] width 1088 height 677
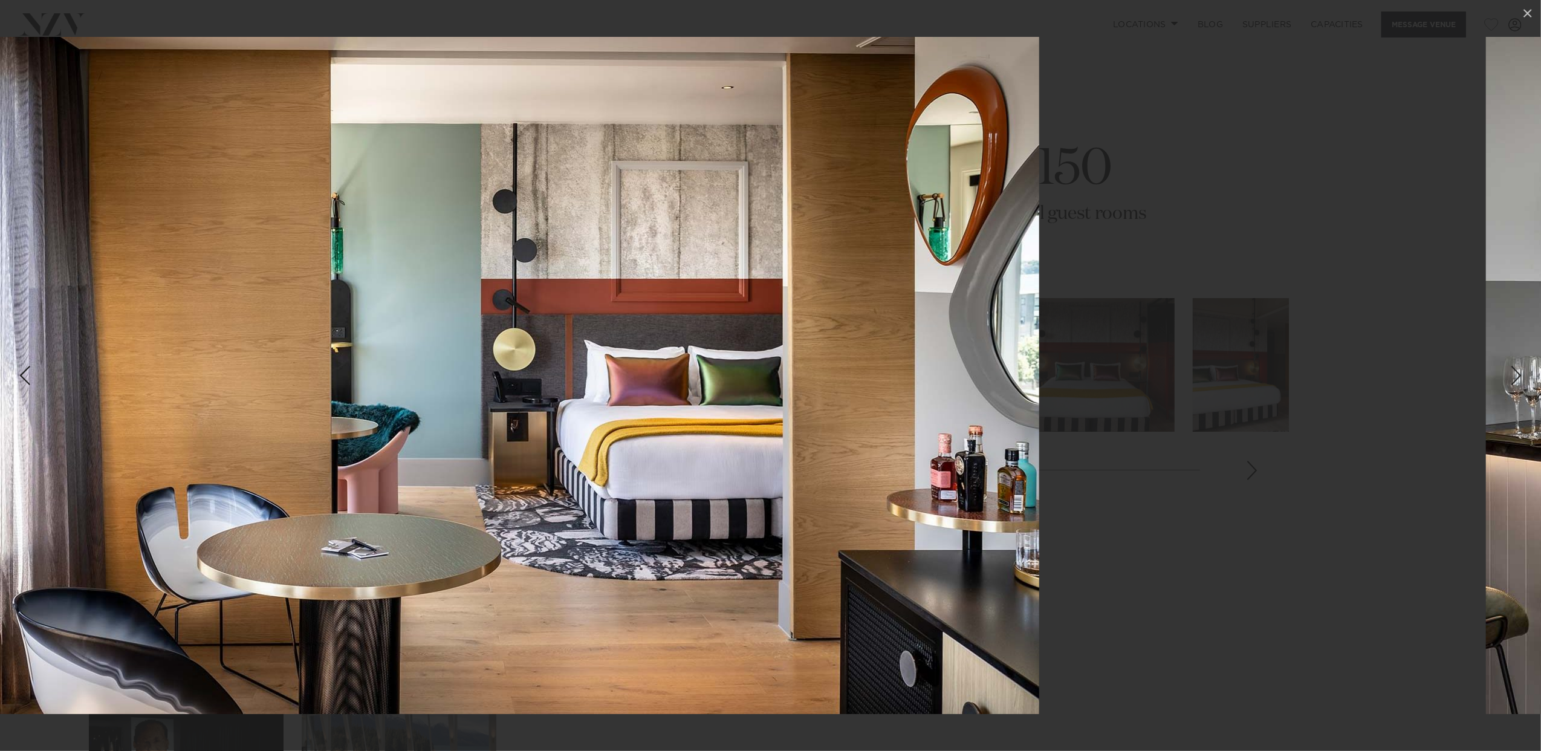
drag, startPoint x: 1026, startPoint y: 374, endPoint x: 678, endPoint y: 378, distance: 348.3
click at [681, 378] on img at bounding box center [495, 375] width 1088 height 677
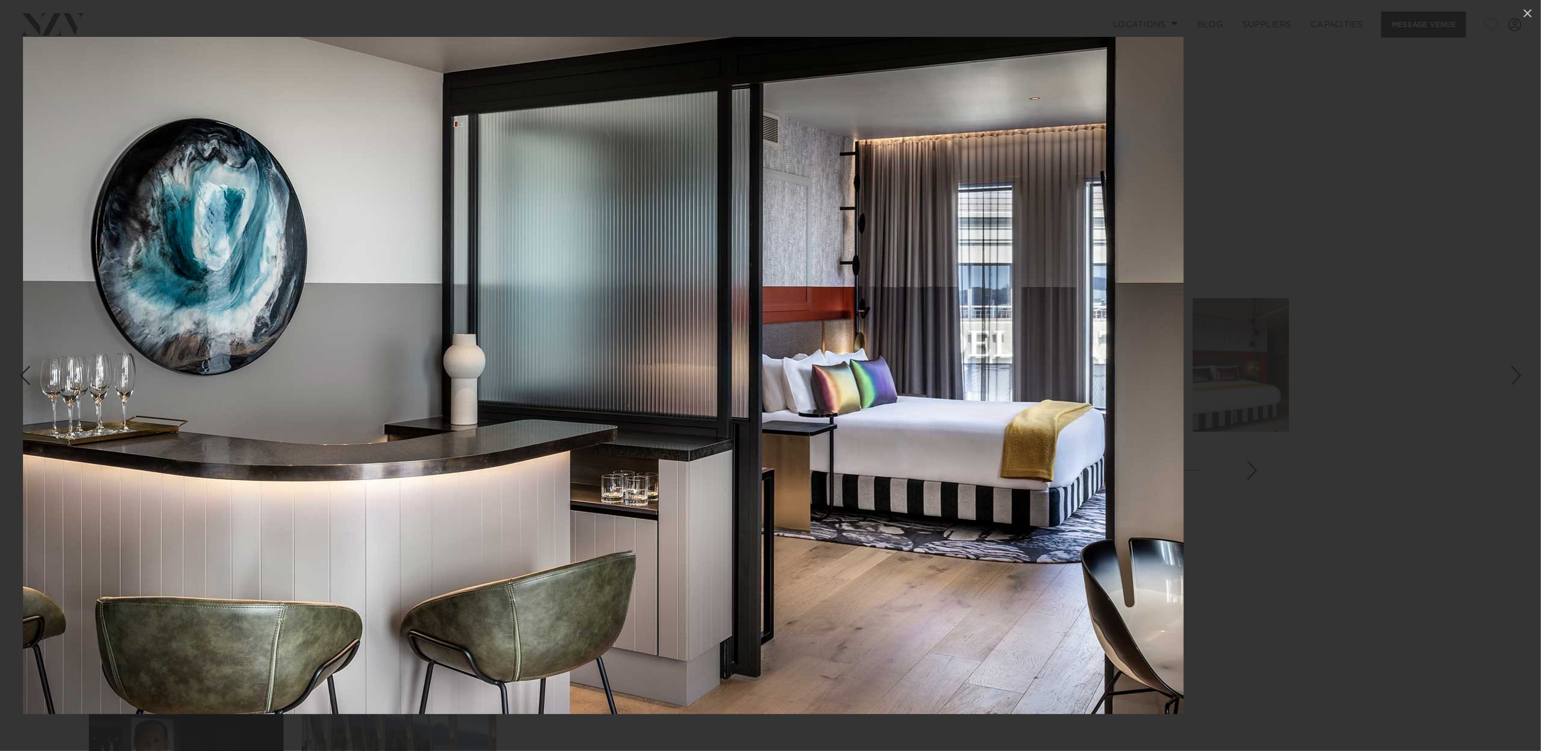
drag, startPoint x: 967, startPoint y: 380, endPoint x: 635, endPoint y: 383, distance: 332.5
click at [640, 383] on img at bounding box center [603, 375] width 1161 height 677
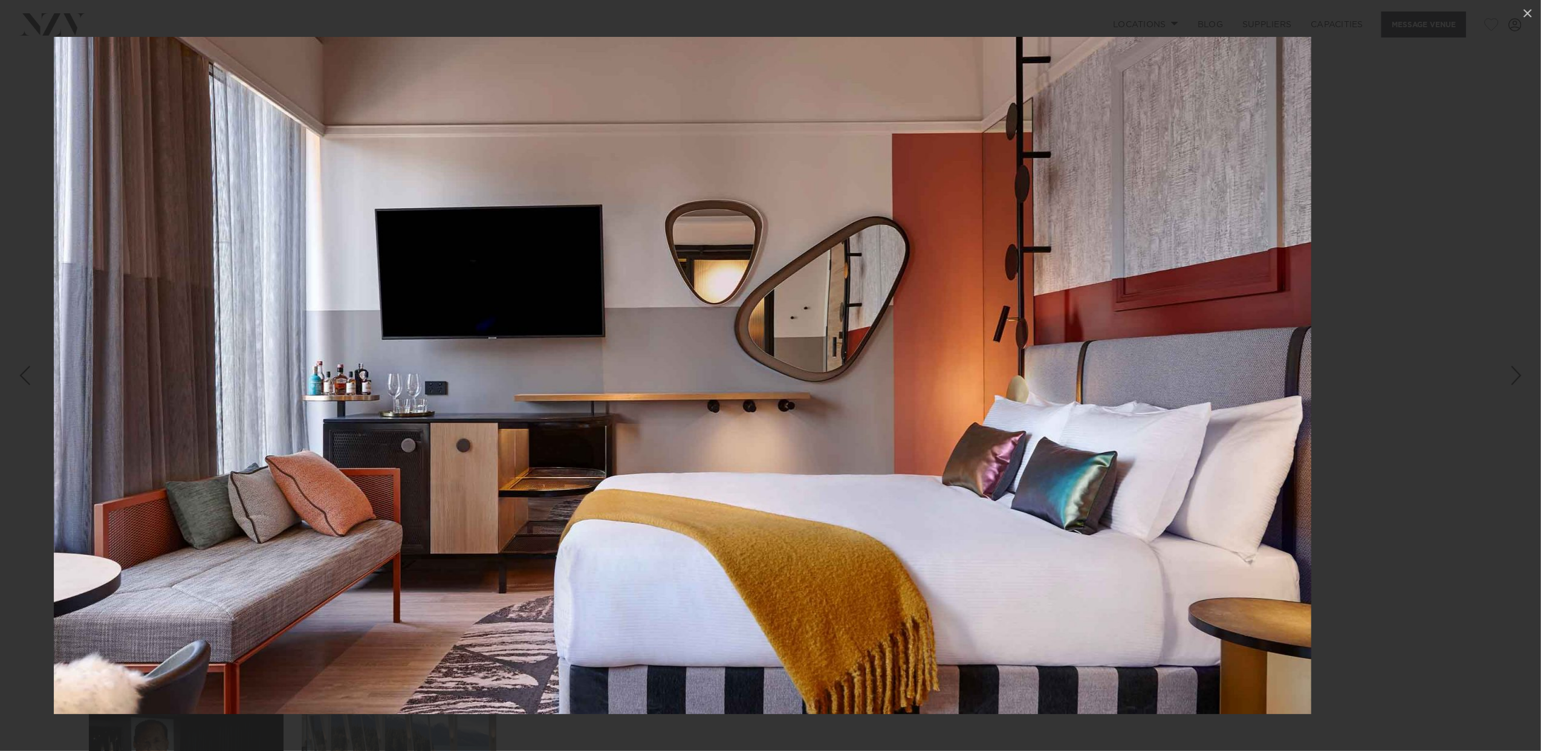
drag, startPoint x: 979, startPoint y: 381, endPoint x: 695, endPoint y: 384, distance: 284.2
click at [697, 384] on img at bounding box center [682, 375] width 1257 height 677
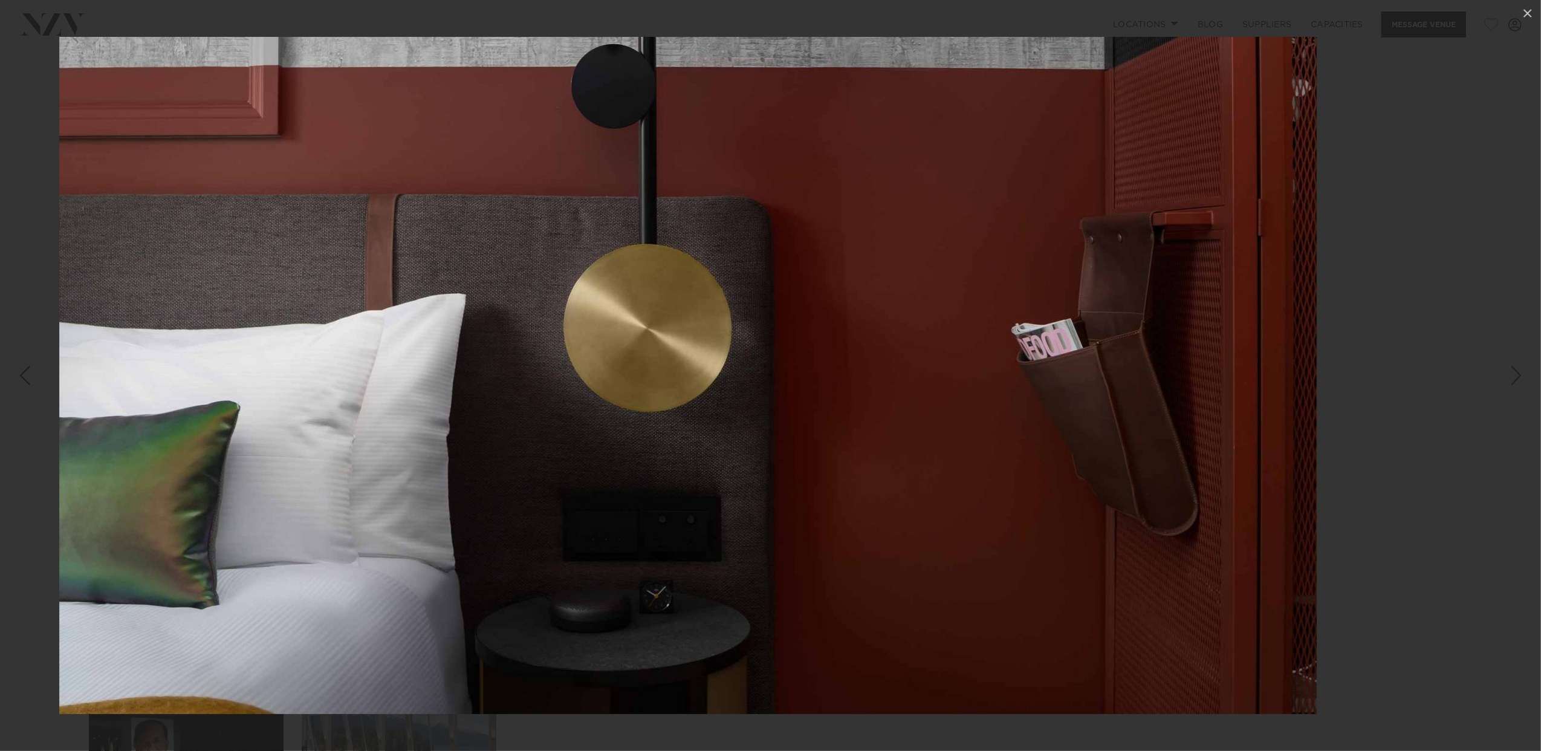
drag, startPoint x: 1007, startPoint y: 383, endPoint x: 724, endPoint y: 388, distance: 283.0
click at [745, 388] on img at bounding box center [687, 375] width 1257 height 677
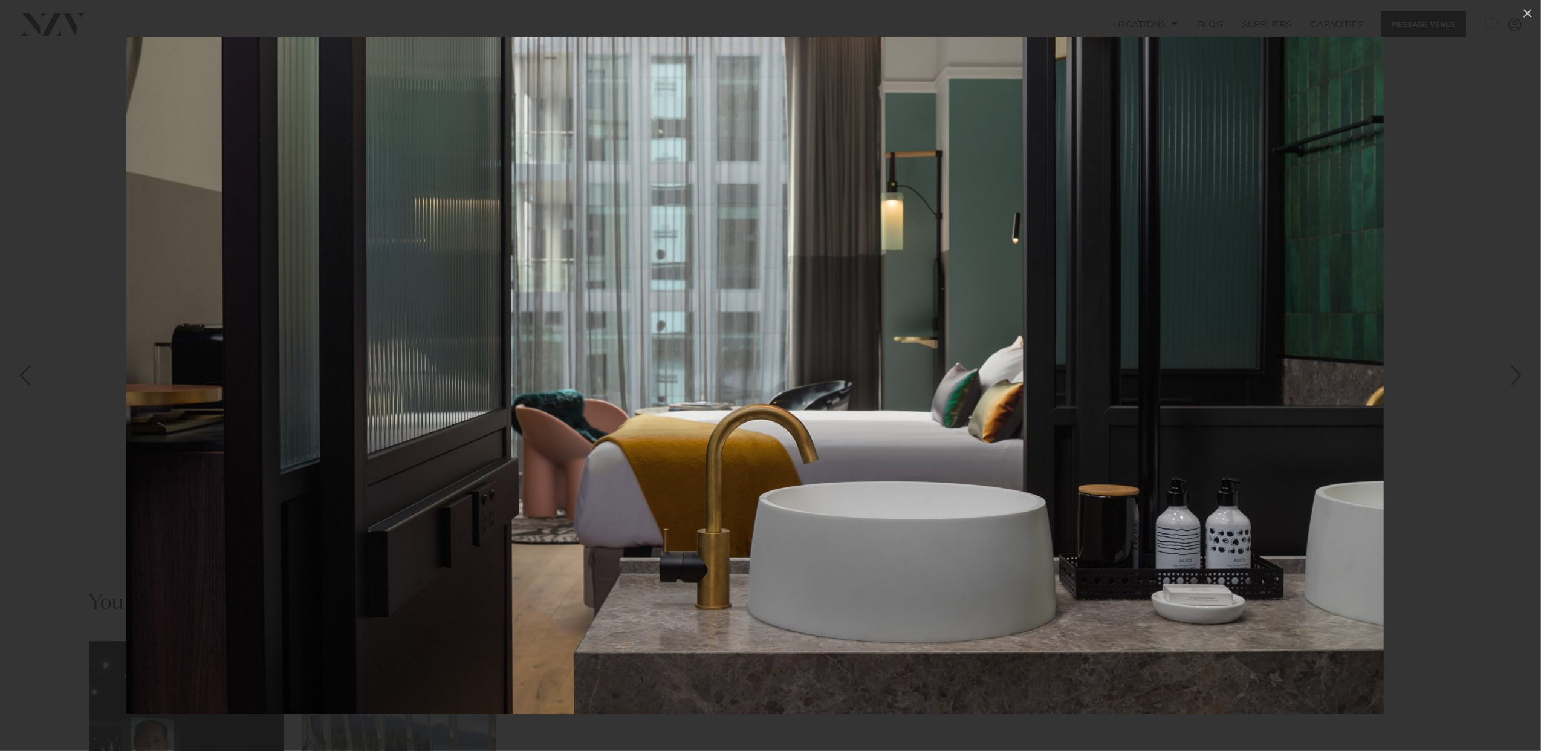
drag, startPoint x: 1047, startPoint y: 380, endPoint x: 712, endPoint y: 378, distance: 334.9
click at [733, 380] on img at bounding box center [754, 375] width 1257 height 677
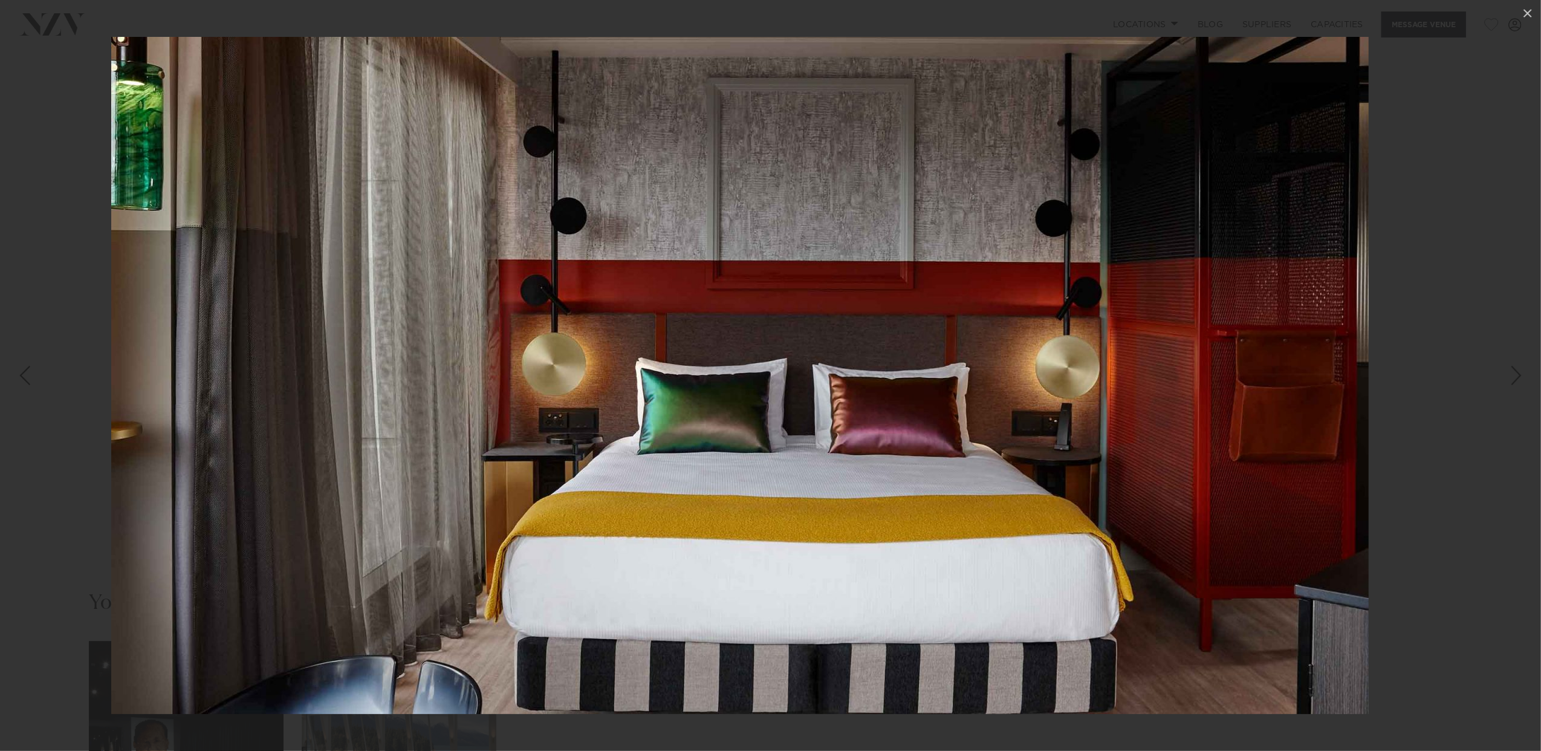
drag, startPoint x: 979, startPoint y: 380, endPoint x: 656, endPoint y: 382, distance: 323.4
click at [668, 382] on img at bounding box center [739, 375] width 1257 height 677
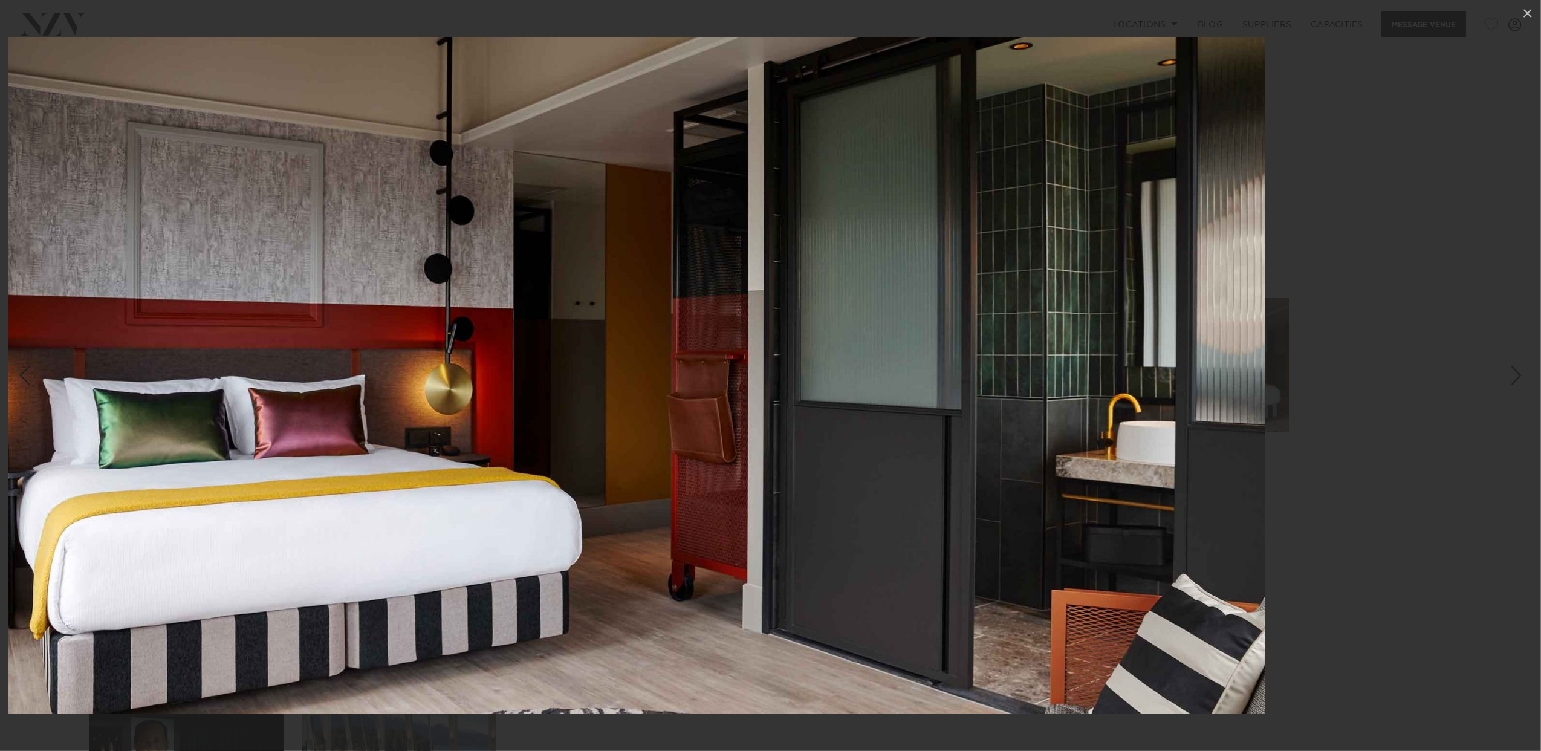
drag, startPoint x: 1011, startPoint y: 382, endPoint x: 705, endPoint y: 386, distance: 305.9
click at [728, 386] on img at bounding box center [636, 375] width 1257 height 677
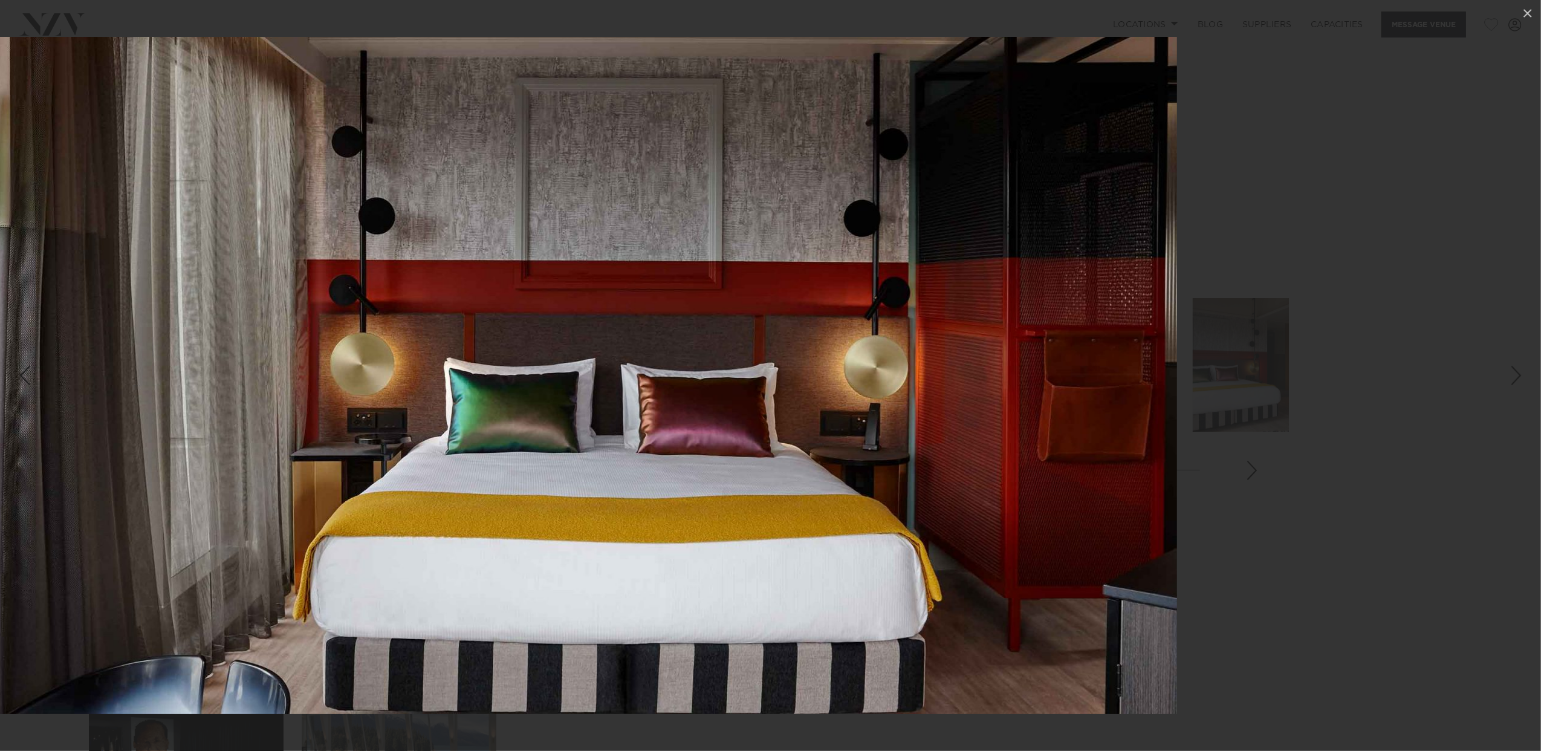
drag, startPoint x: 990, startPoint y: 385, endPoint x: 701, endPoint y: 384, distance: 289.0
click at [704, 384] on img at bounding box center [548, 375] width 1257 height 677
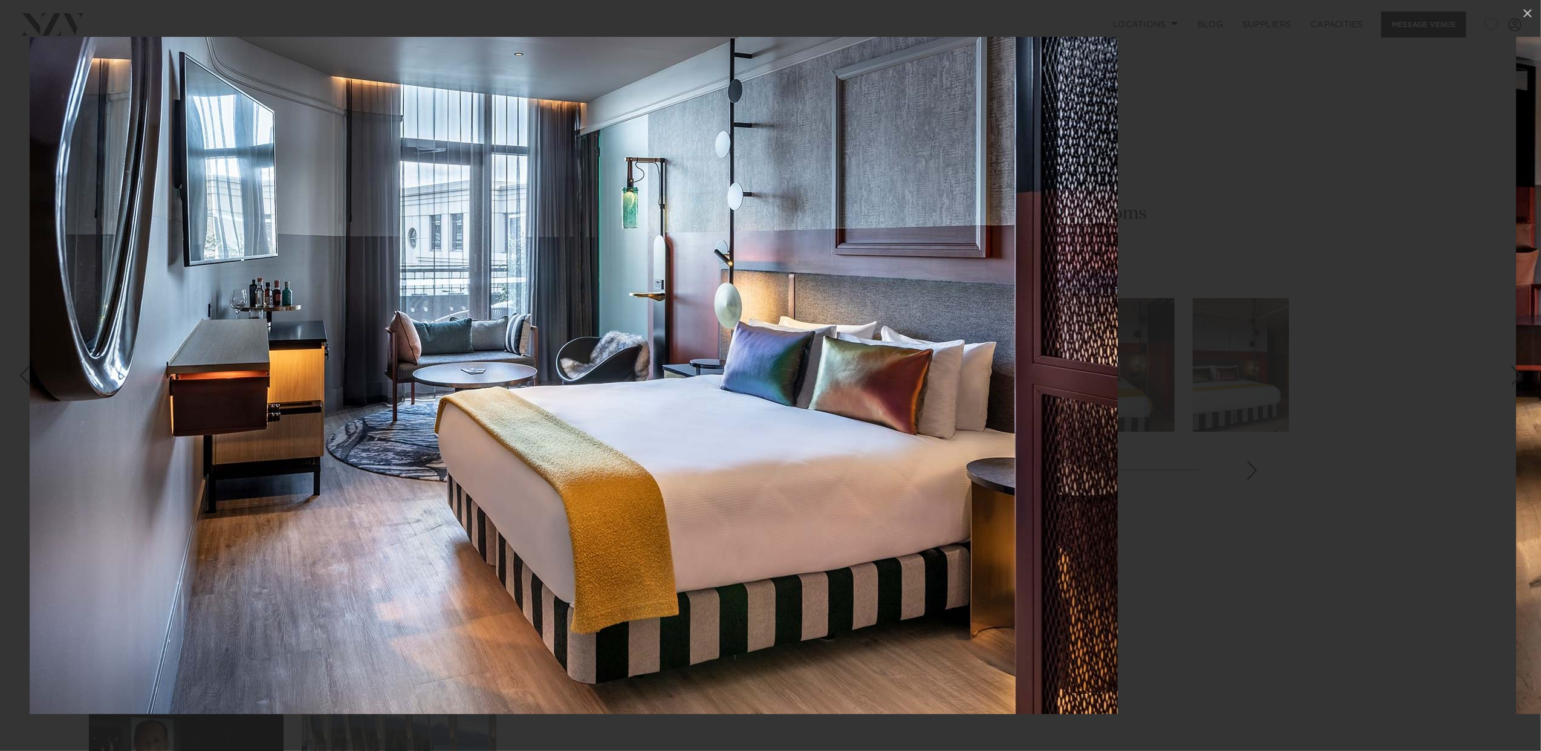
drag, startPoint x: 965, startPoint y: 382, endPoint x: 667, endPoint y: 384, distance: 298.1
click at [681, 384] on img at bounding box center [574, 375] width 1088 height 677
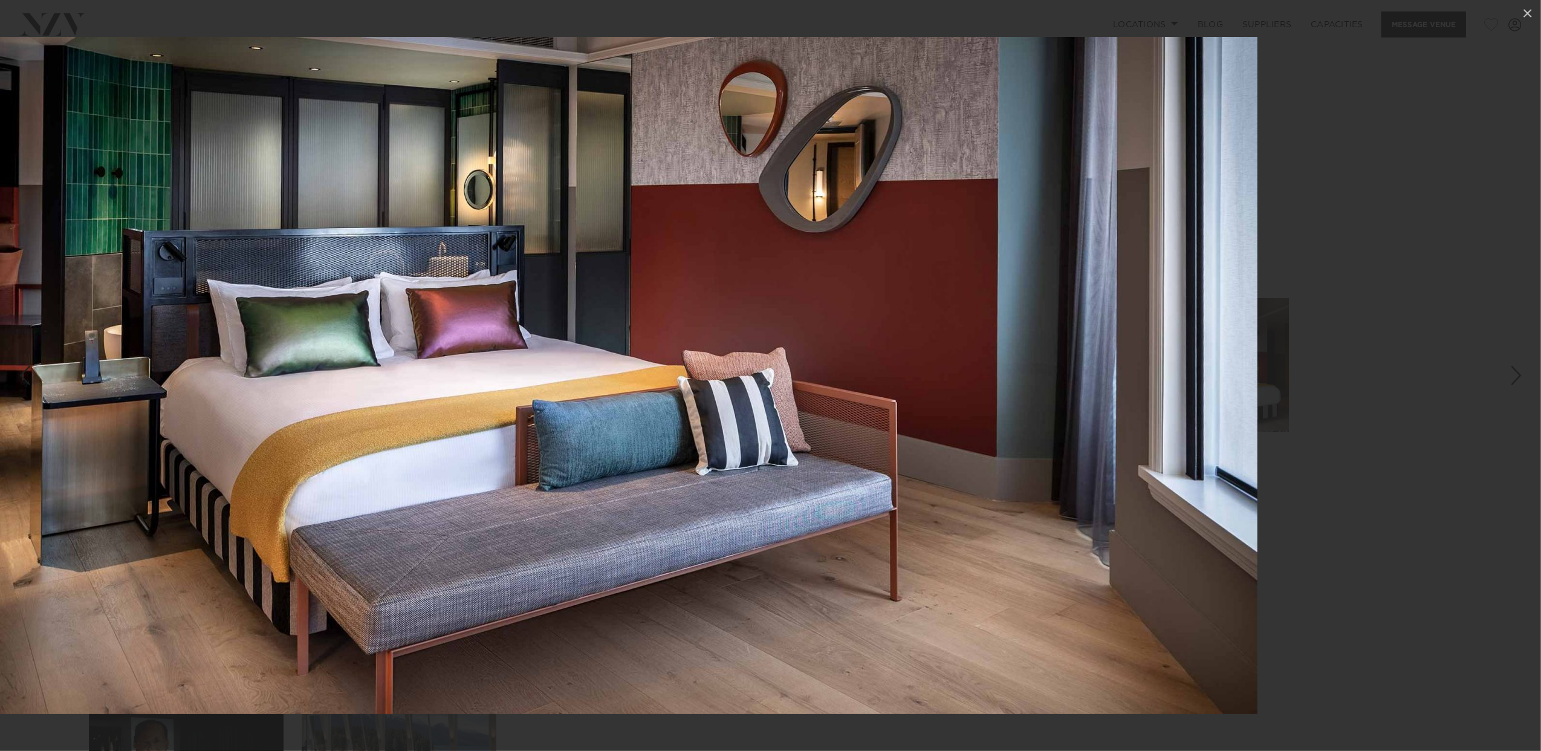
drag, startPoint x: 984, startPoint y: 383, endPoint x: 692, endPoint y: 384, distance: 292.0
click at [699, 384] on img at bounding box center [628, 375] width 1257 height 677
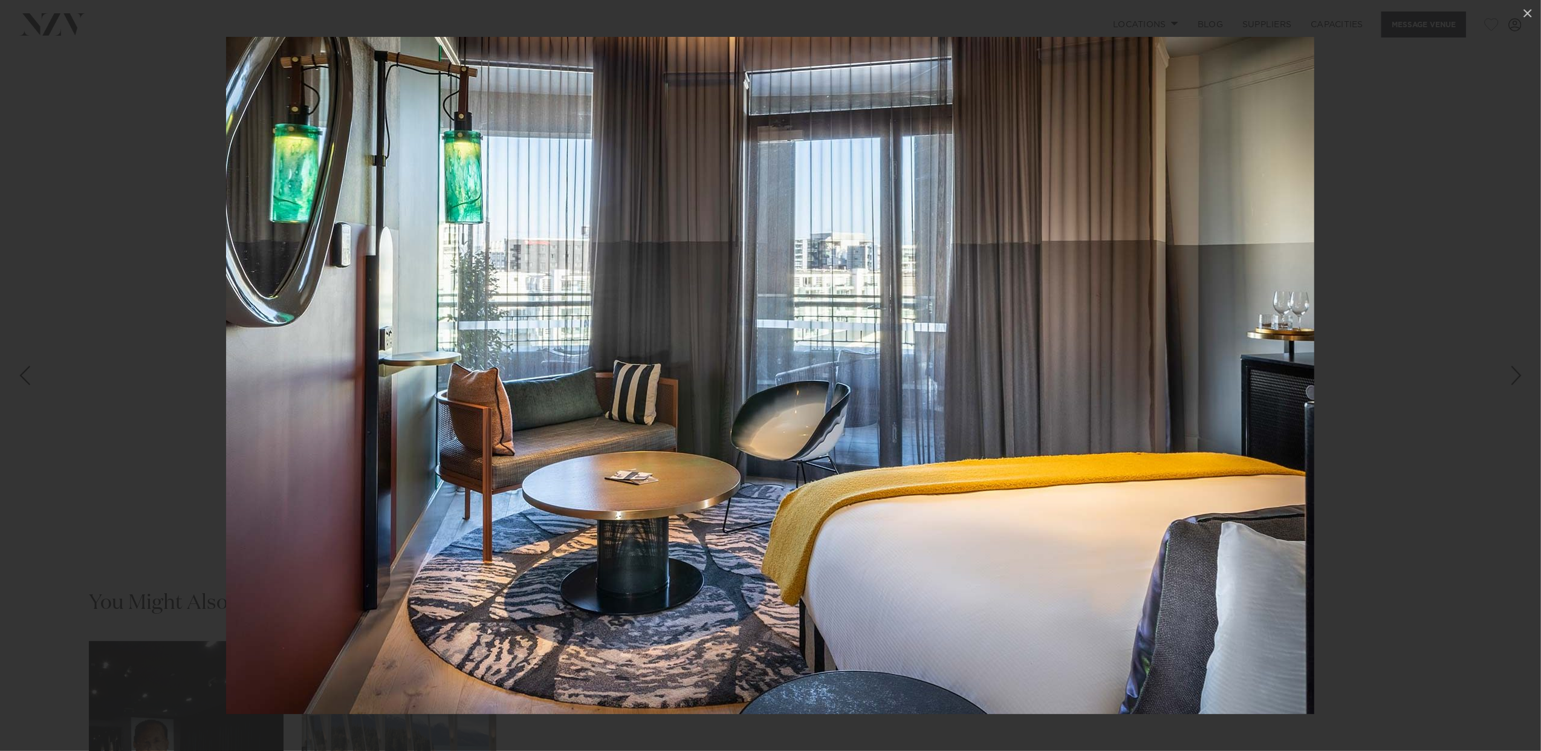
drag, startPoint x: 951, startPoint y: 377, endPoint x: 683, endPoint y: 376, distance: 268.4
click at [683, 376] on img at bounding box center [770, 375] width 1088 height 677
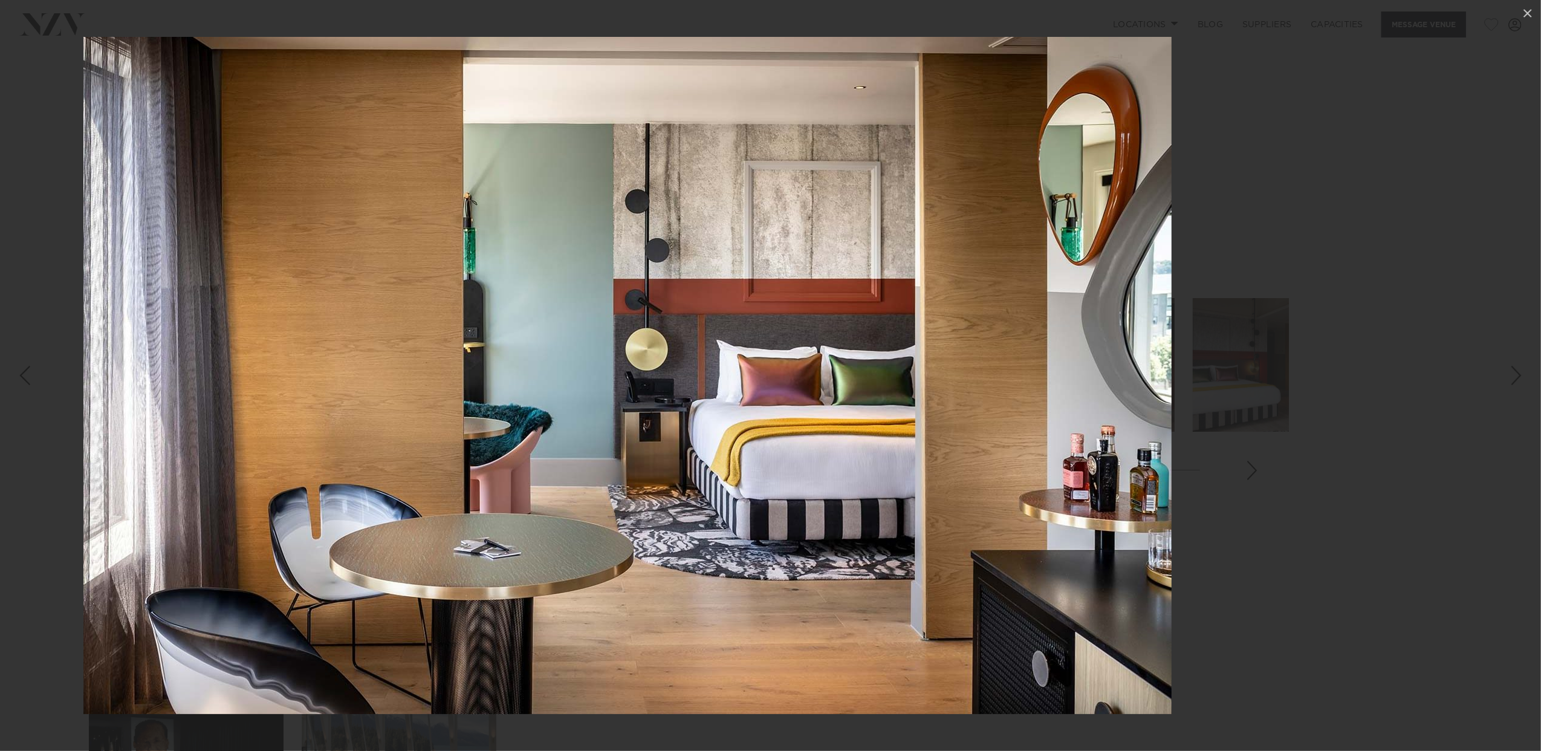
drag, startPoint x: 935, startPoint y: 378, endPoint x: 619, endPoint y: 378, distance: 315.6
click at [663, 378] on img at bounding box center [627, 375] width 1088 height 677
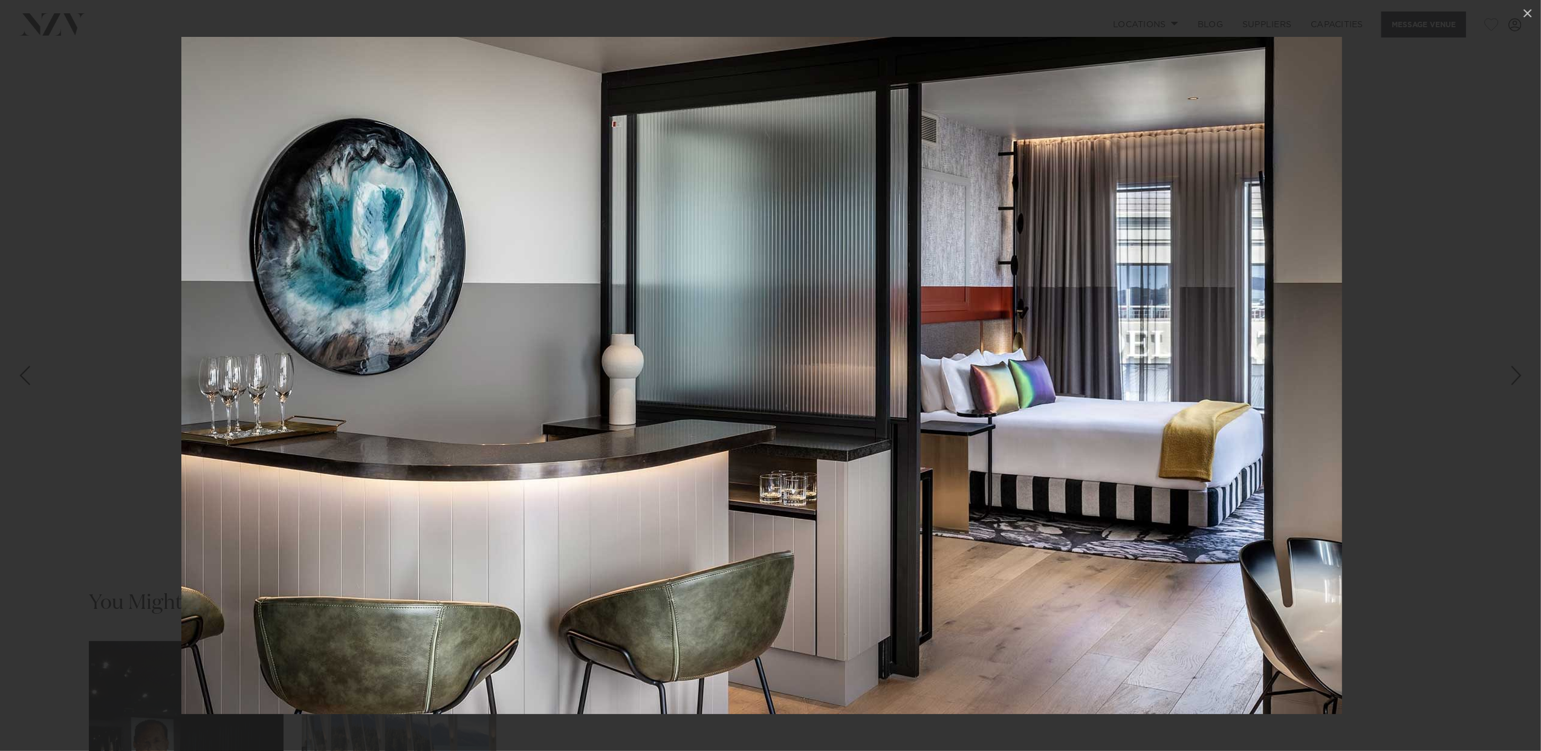
drag, startPoint x: 918, startPoint y: 380, endPoint x: 712, endPoint y: 378, distance: 205.6
click at [730, 380] on img at bounding box center [761, 375] width 1161 height 677
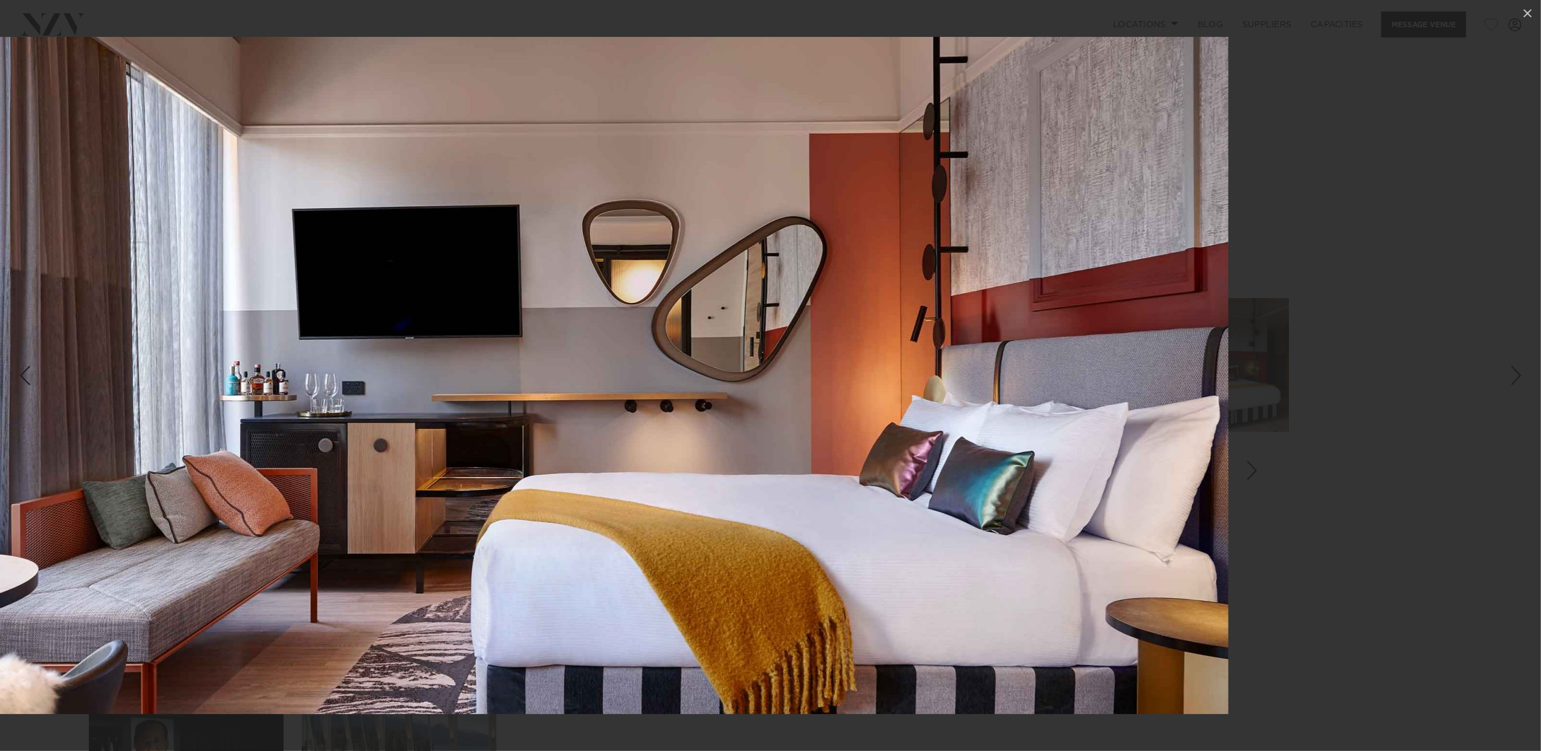
drag, startPoint x: 934, startPoint y: 377, endPoint x: 693, endPoint y: 382, distance: 241.3
click at [702, 381] on img at bounding box center [599, 375] width 1257 height 677
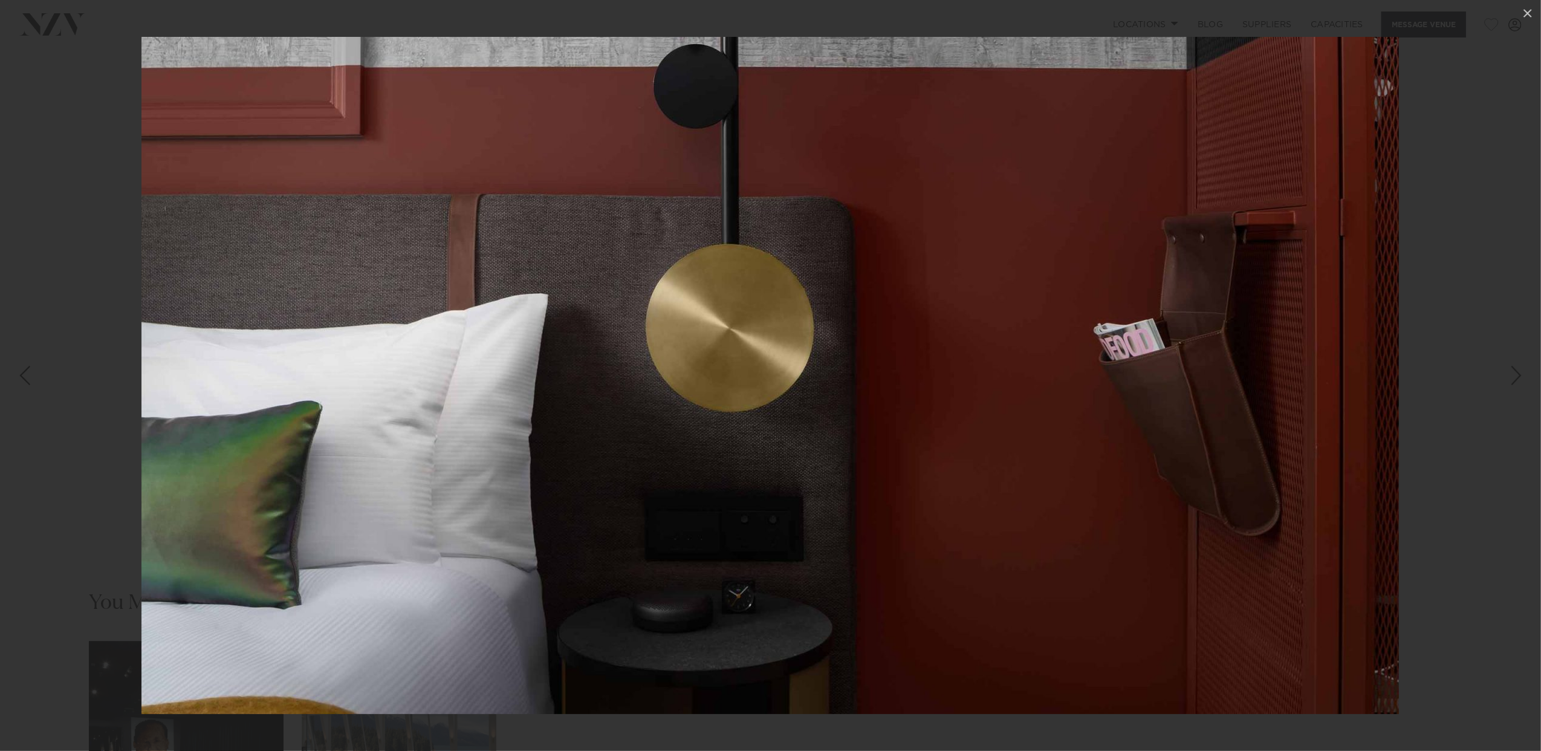
drag, startPoint x: 983, startPoint y: 375, endPoint x: 681, endPoint y: 375, distance: 302.3
click at [707, 375] on img at bounding box center [769, 375] width 1257 height 677
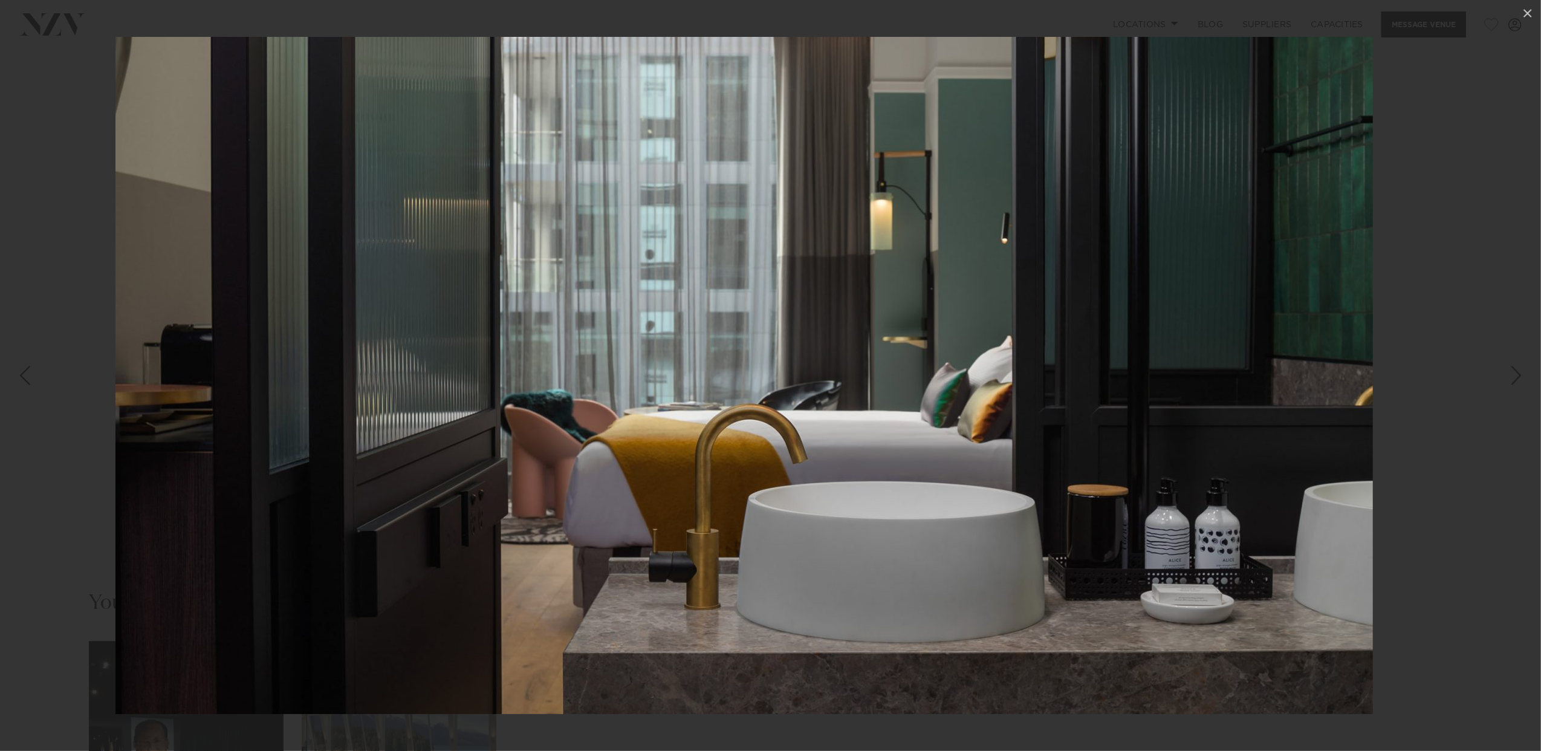
drag, startPoint x: 931, startPoint y: 371, endPoint x: 636, endPoint y: 371, distance: 295.0
click at [642, 371] on img at bounding box center [743, 375] width 1257 height 677
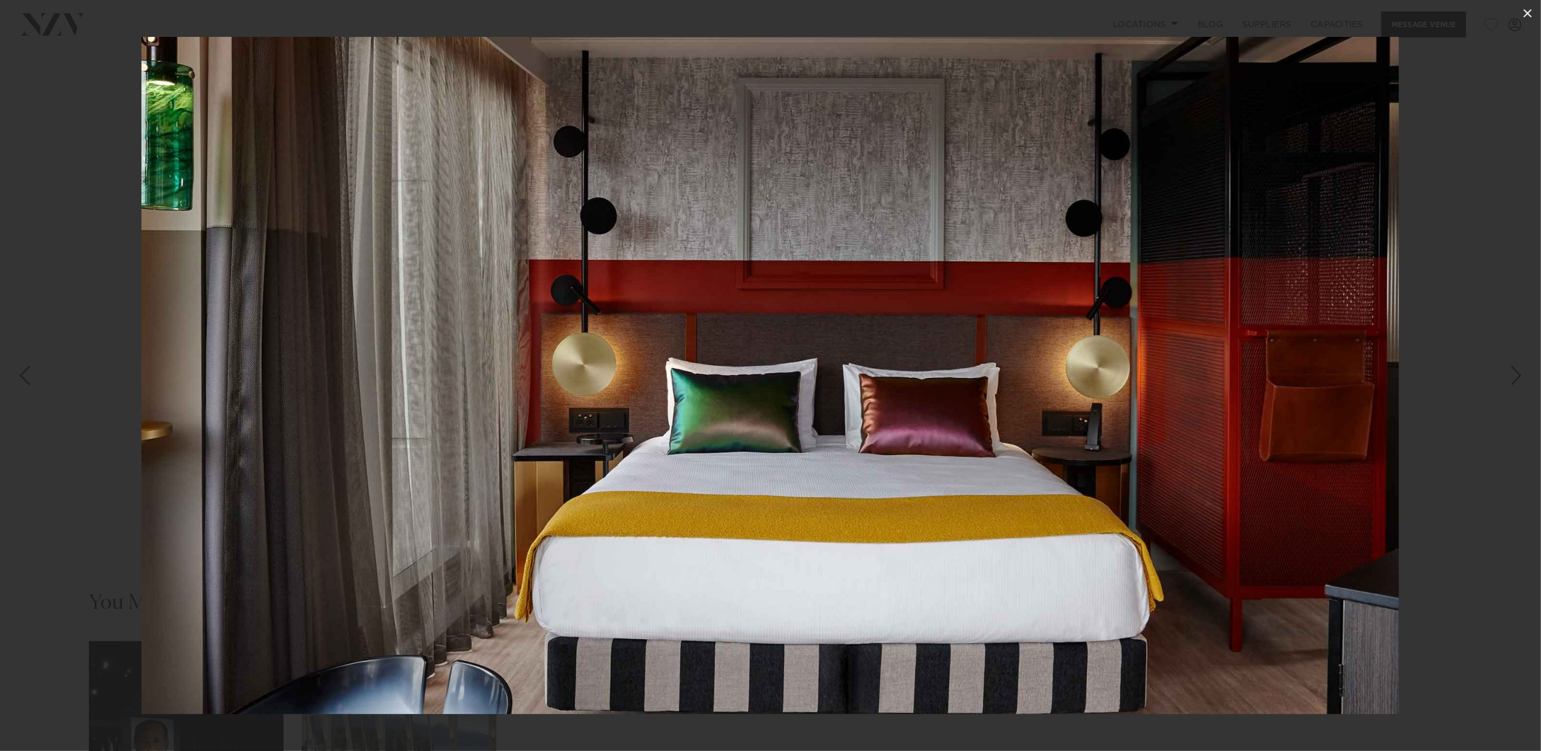
click at [1525, 8] on icon at bounding box center [1527, 13] width 15 height 15
